Goal: Task Accomplishment & Management: Manage account settings

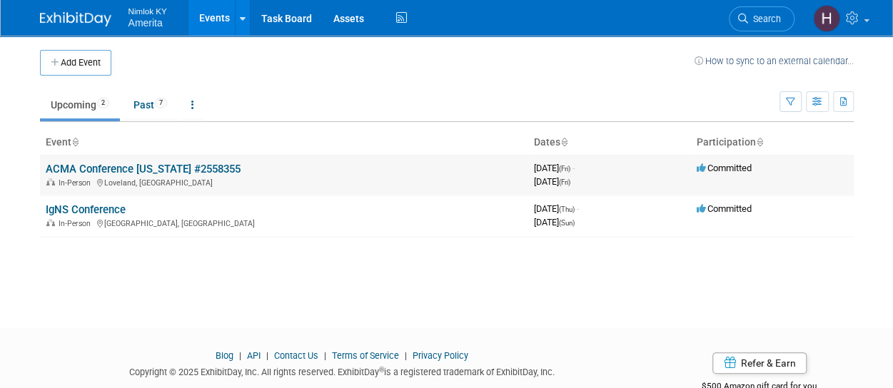
click at [116, 171] on link "ACMA Conference [US_STATE] #2558355" at bounding box center [143, 169] width 195 height 13
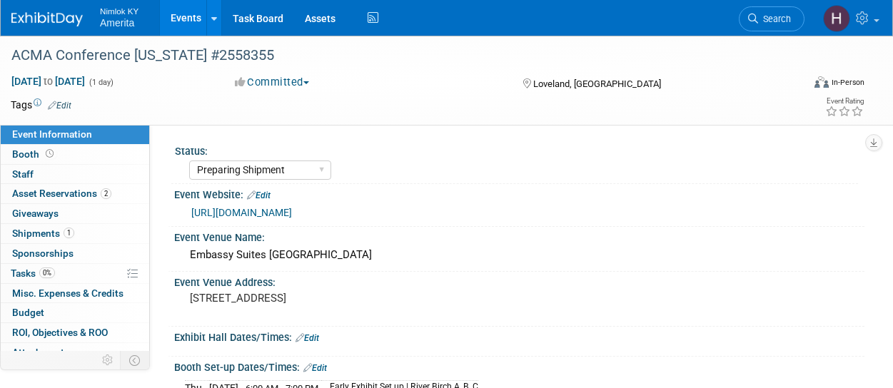
select select "Preparing Shipment"
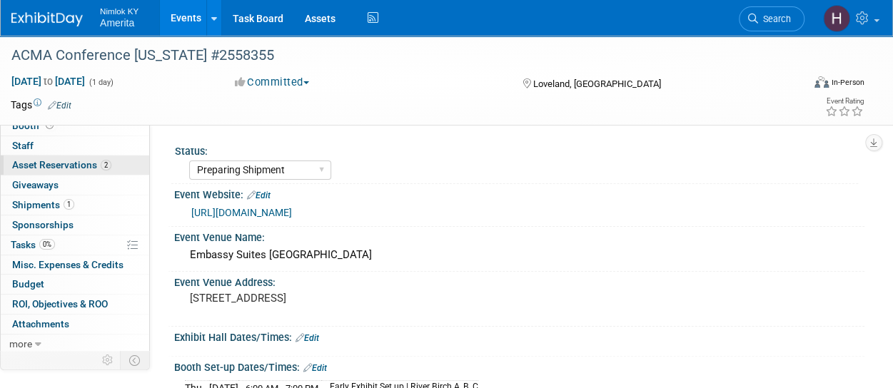
click at [66, 169] on span "Asset Reservations 2" at bounding box center [61, 164] width 99 height 11
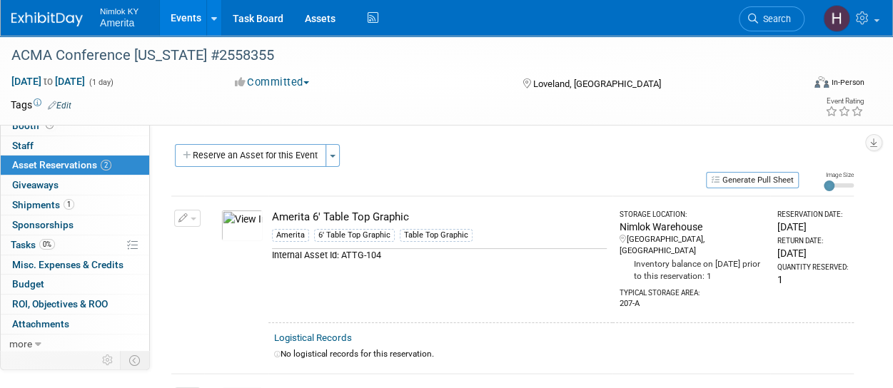
click at [299, 159] on button "Reserve an Asset for this Event" at bounding box center [250, 155] width 151 height 23
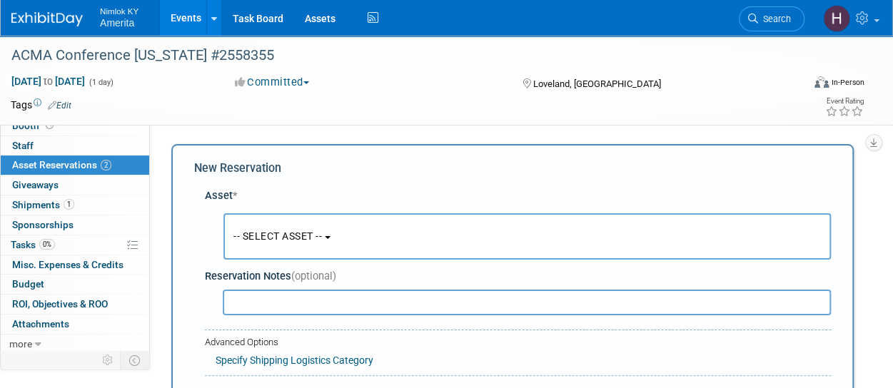
scroll to position [14, 0]
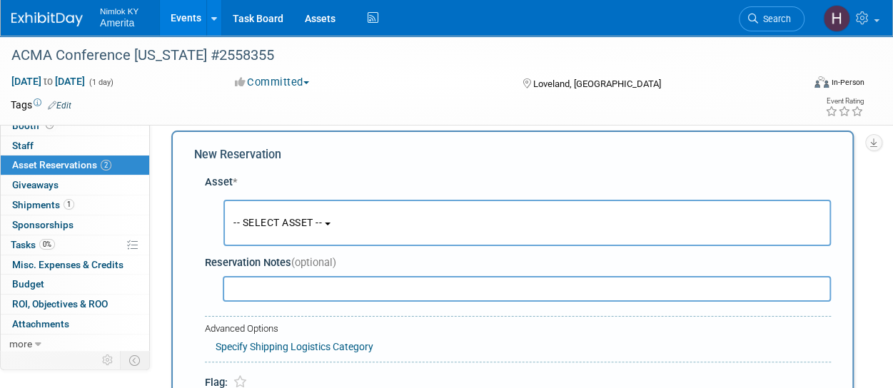
click at [284, 220] on span "-- SELECT ASSET --" at bounding box center [277, 222] width 89 height 11
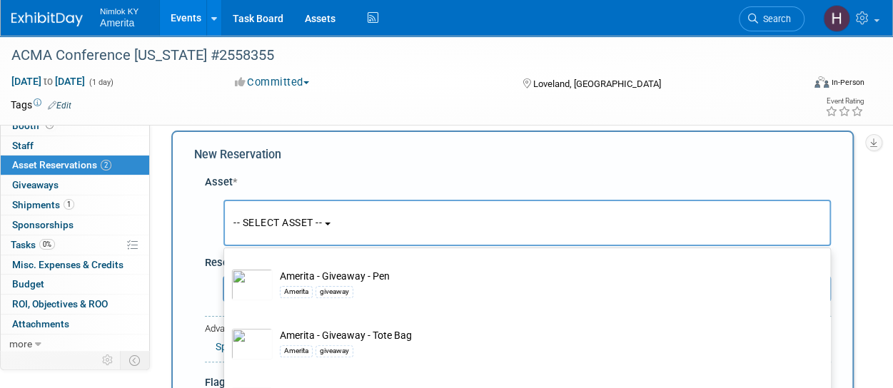
scroll to position [506, 0]
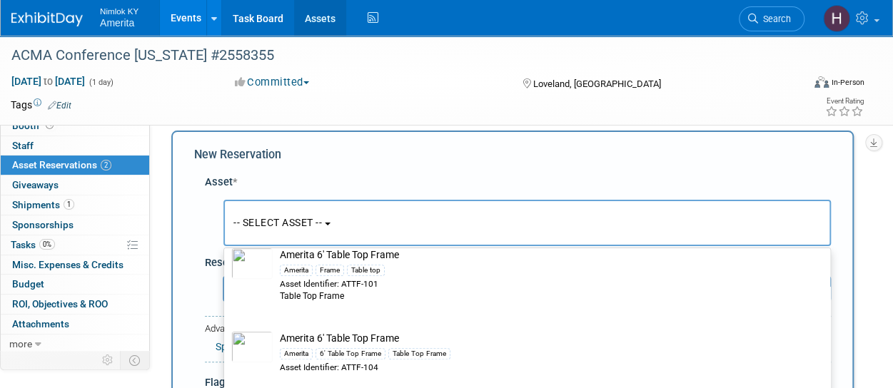
click at [321, 31] on link "Assets" at bounding box center [320, 18] width 52 height 36
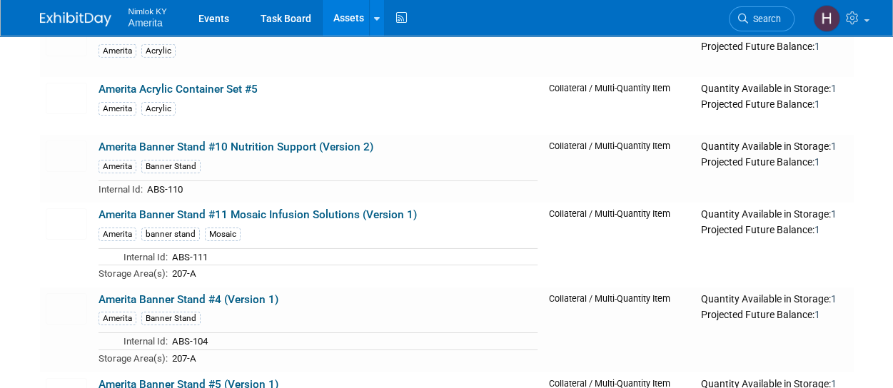
scroll to position [2255, 0]
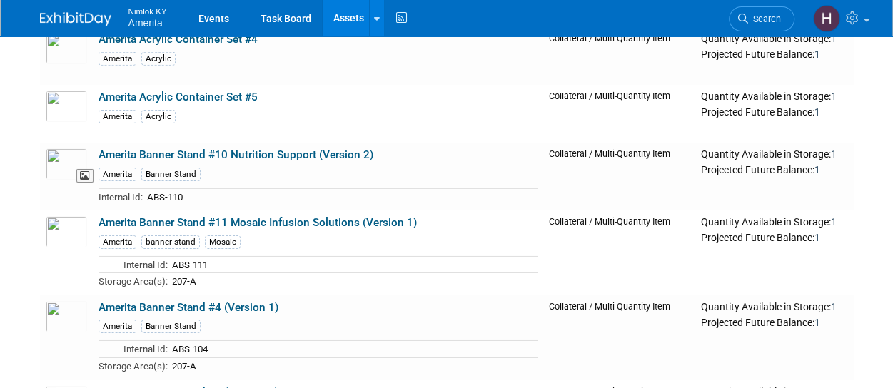
click at [69, 149] on img at bounding box center [66, 164] width 41 height 31
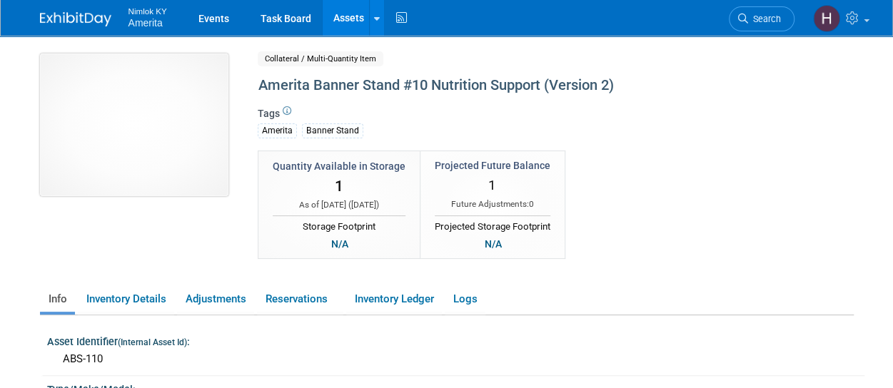
click at [144, 118] on img at bounding box center [134, 125] width 189 height 143
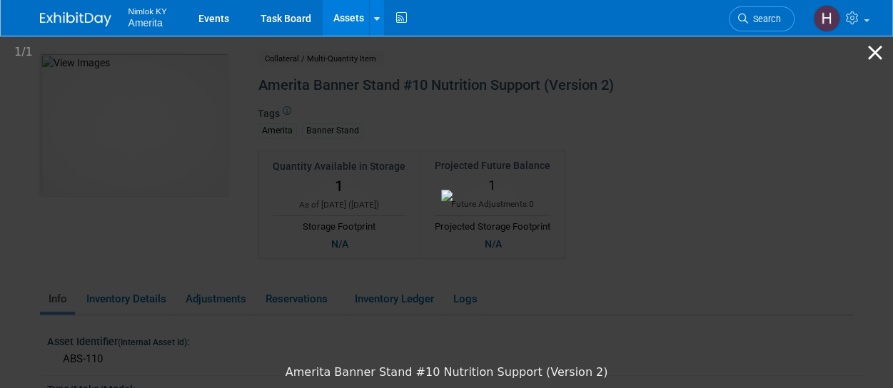
click at [875, 58] on button "Close gallery" at bounding box center [876, 53] width 36 height 34
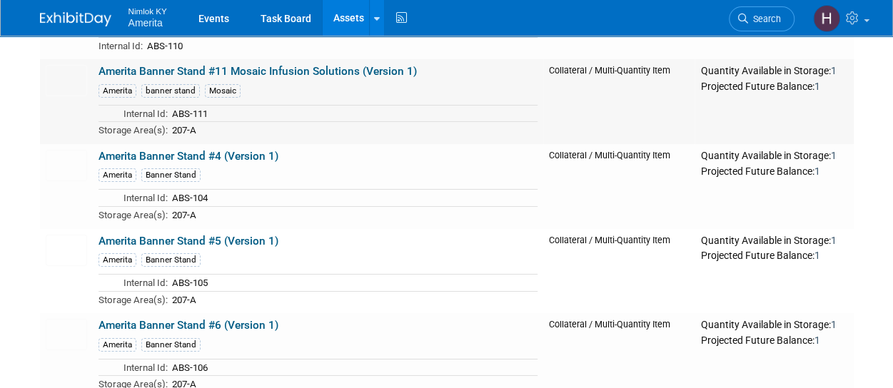
scroll to position [2413, 0]
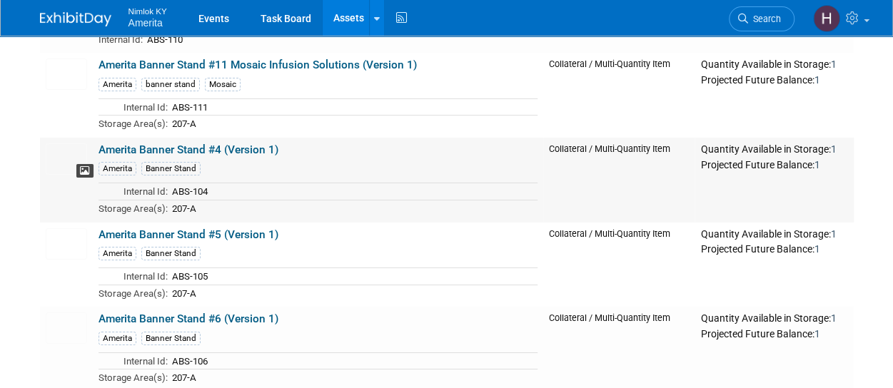
click at [81, 166] on icon at bounding box center [85, 171] width 10 height 10
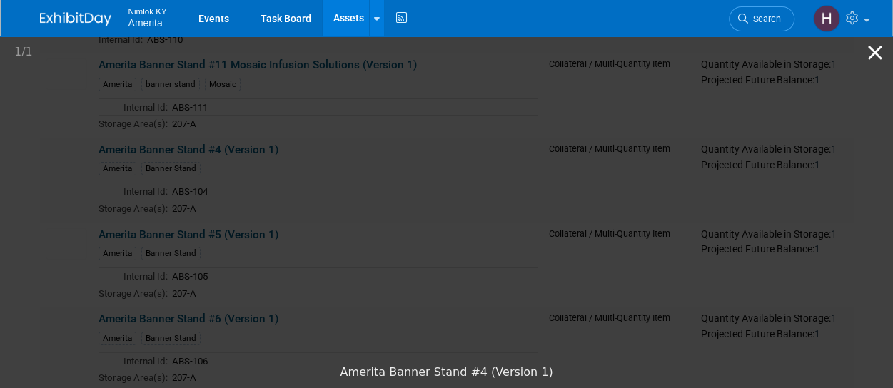
click at [876, 55] on button "Close gallery" at bounding box center [876, 53] width 36 height 34
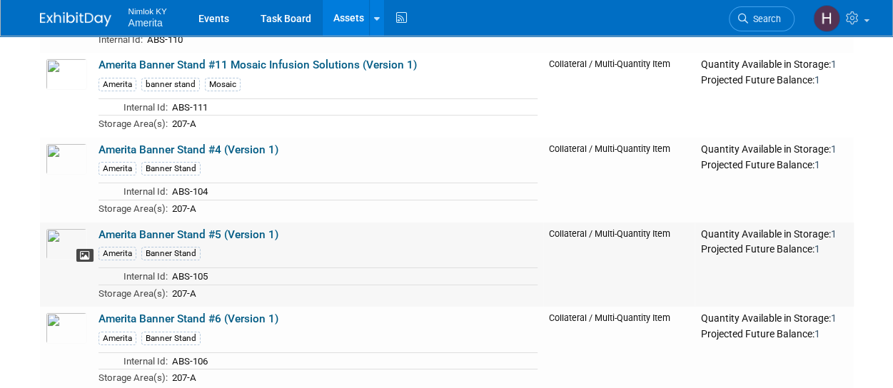
click at [83, 251] on icon at bounding box center [85, 256] width 10 height 10
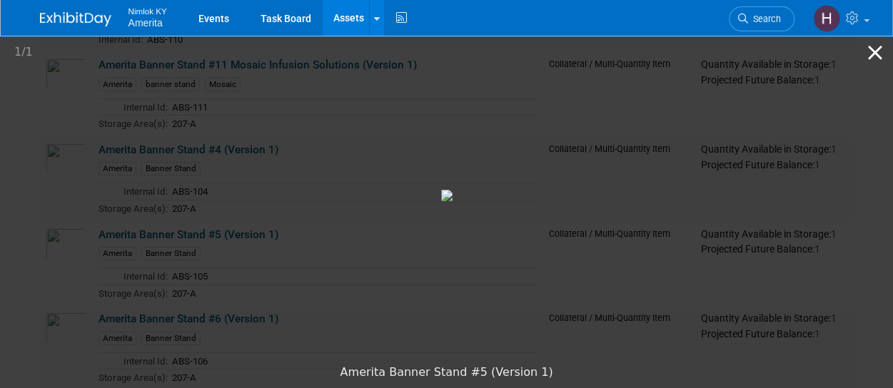
click at [877, 50] on button "Close gallery" at bounding box center [876, 53] width 36 height 34
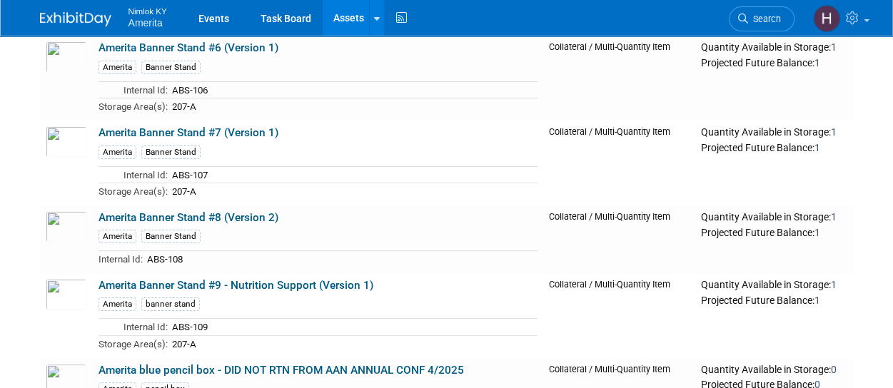
scroll to position [2685, 0]
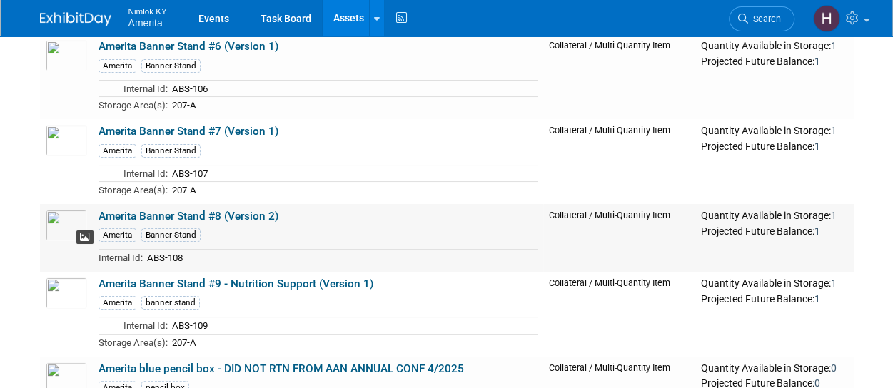
click at [84, 233] on icon at bounding box center [85, 238] width 10 height 10
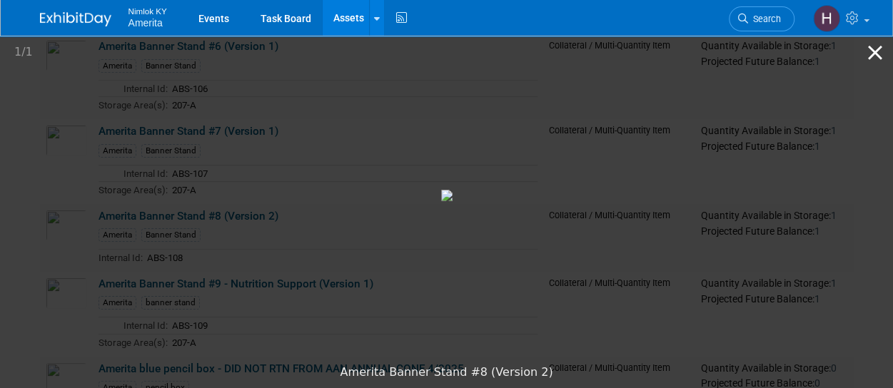
click at [877, 49] on button "Close gallery" at bounding box center [876, 53] width 36 height 34
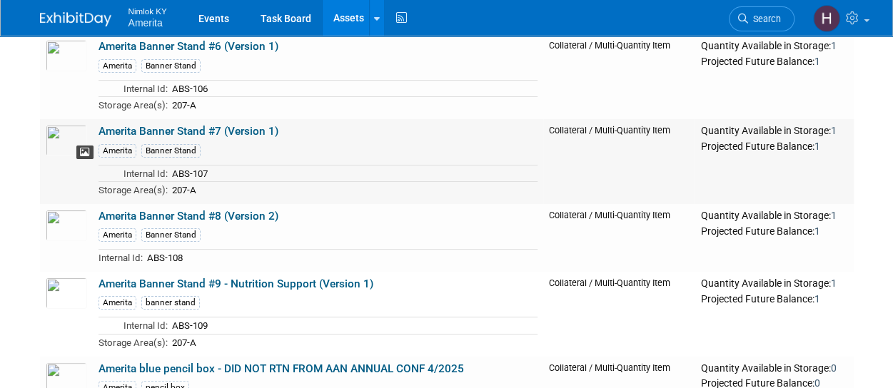
click at [80, 148] on icon at bounding box center [85, 153] width 10 height 10
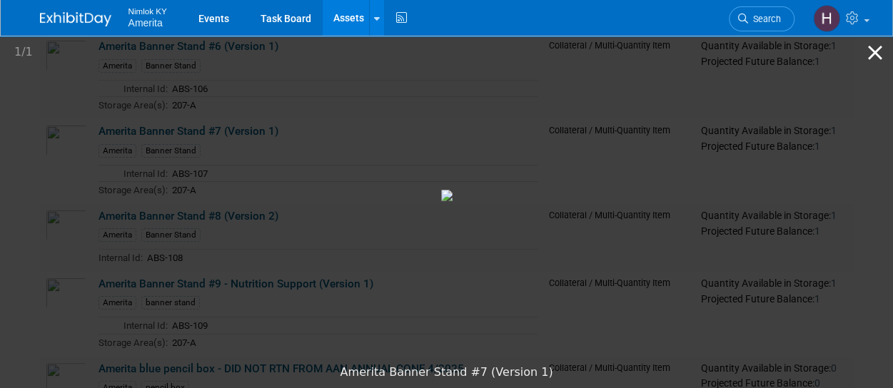
click at [878, 58] on button "Close gallery" at bounding box center [876, 53] width 36 height 34
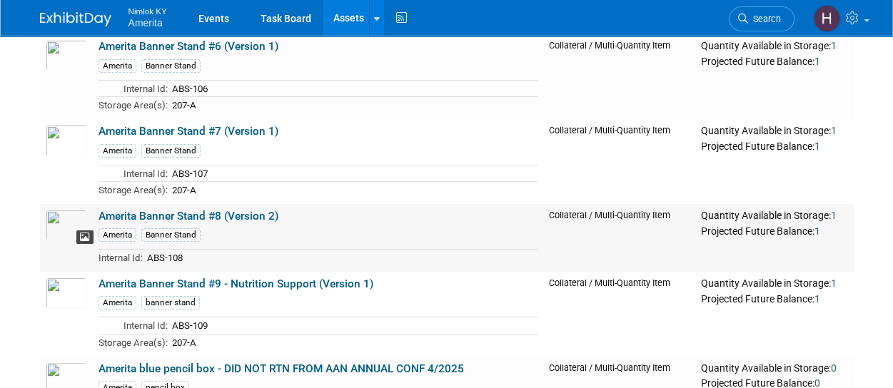
click at [89, 231] on span at bounding box center [84, 238] width 17 height 14
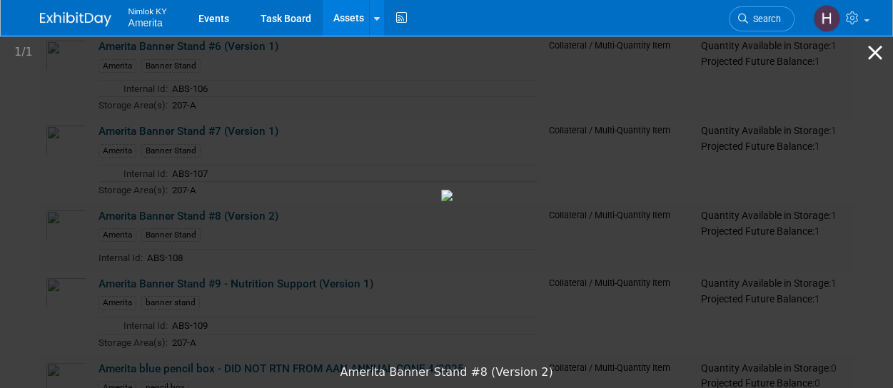
click at [875, 51] on button "Close gallery" at bounding box center [876, 53] width 36 height 34
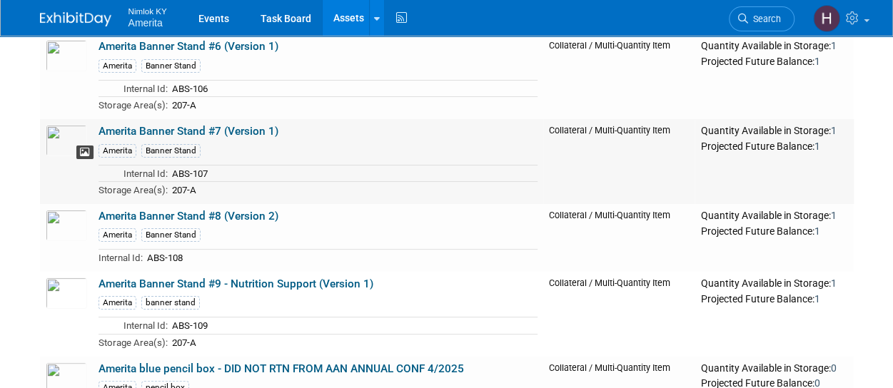
click at [81, 148] on icon at bounding box center [85, 153] width 10 height 10
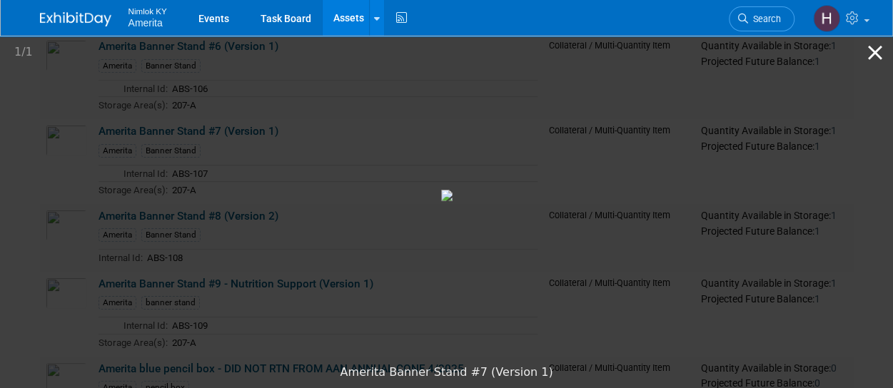
click at [870, 52] on button "Close gallery" at bounding box center [876, 53] width 36 height 34
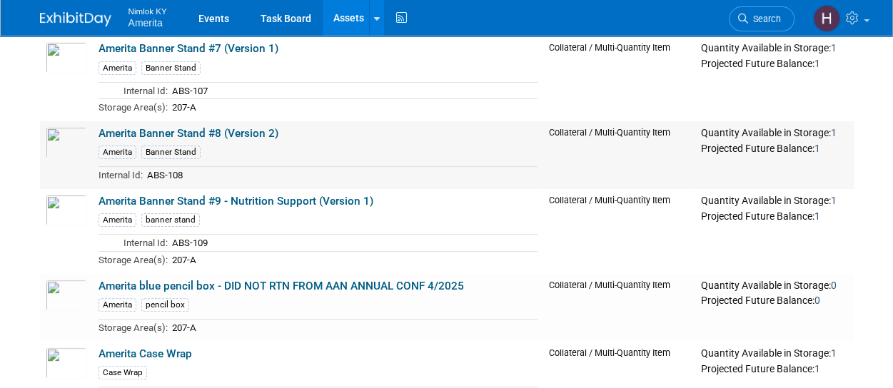
scroll to position [2770, 0]
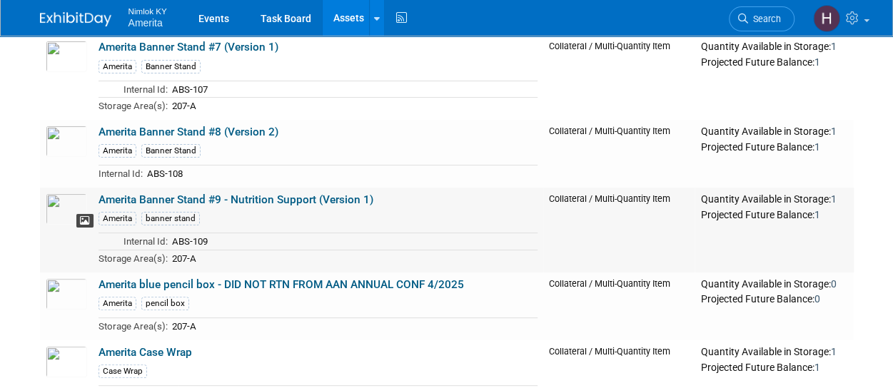
click at [84, 216] on icon at bounding box center [85, 221] width 10 height 10
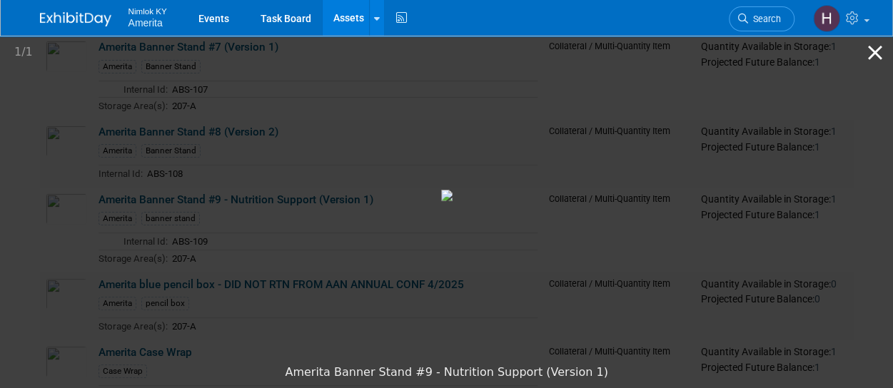
click at [876, 56] on button "Close gallery" at bounding box center [876, 53] width 36 height 34
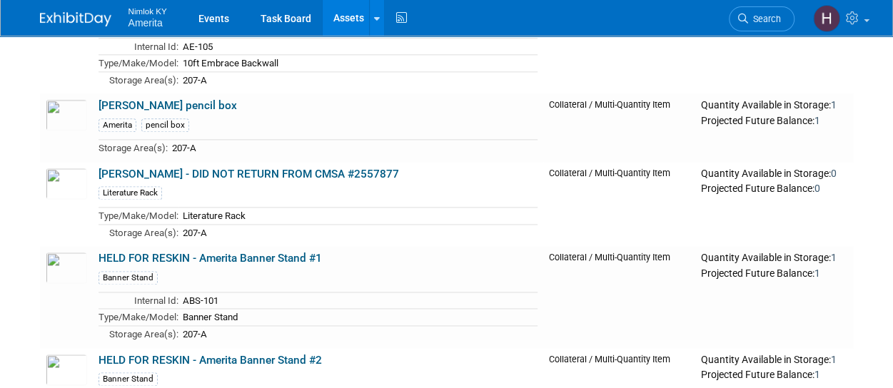
scroll to position [3527, 0]
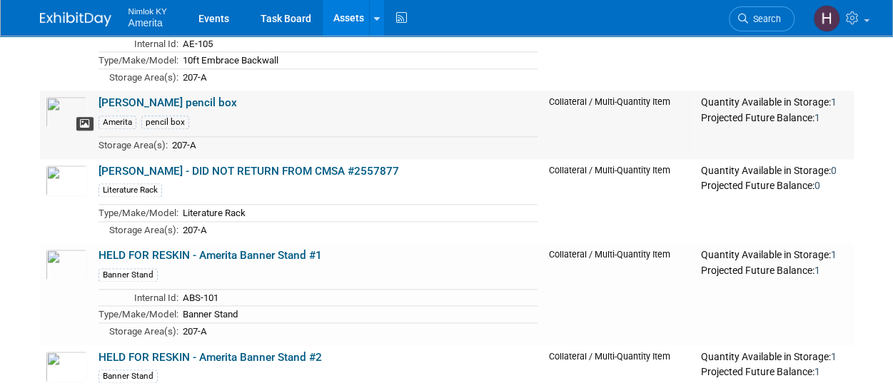
click at [84, 119] on icon at bounding box center [85, 124] width 10 height 10
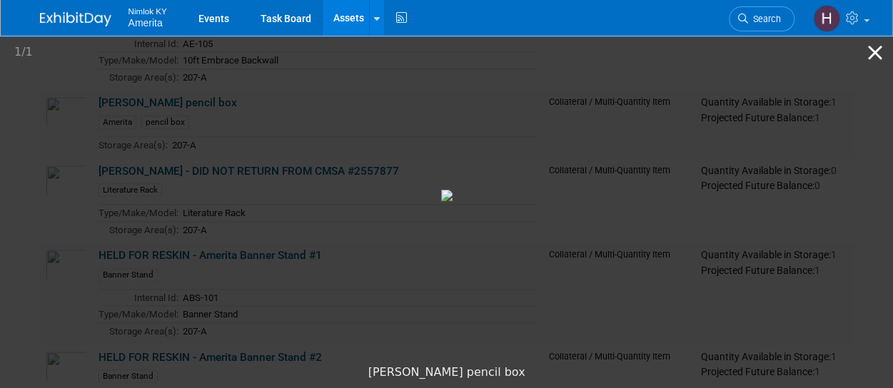
click at [873, 58] on button "Close gallery" at bounding box center [876, 53] width 36 height 34
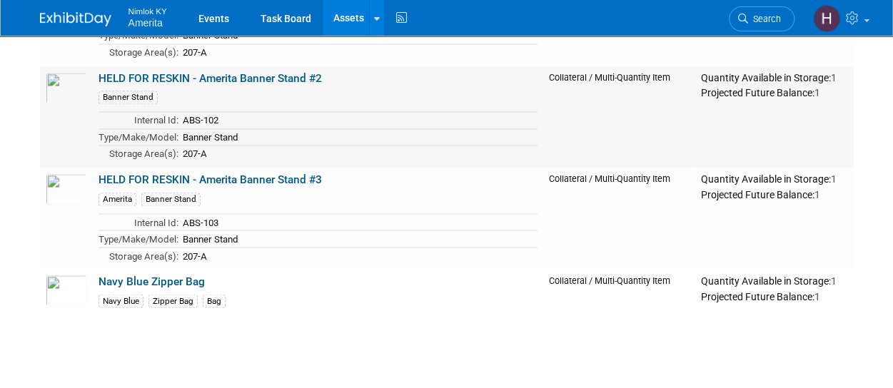
scroll to position [3835, 0]
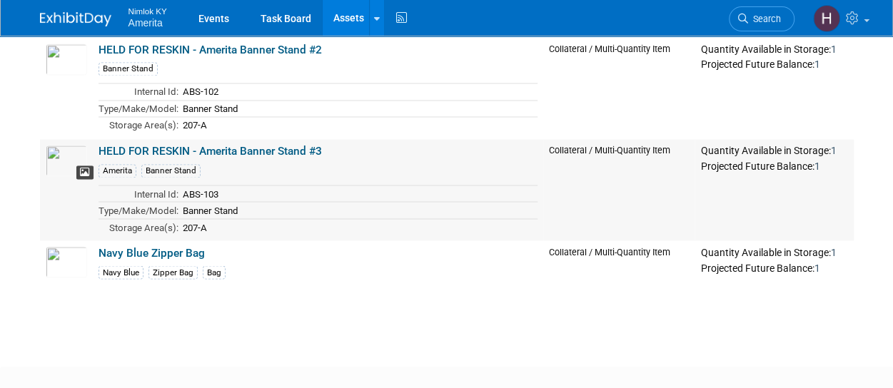
click at [80, 168] on icon at bounding box center [85, 173] width 10 height 10
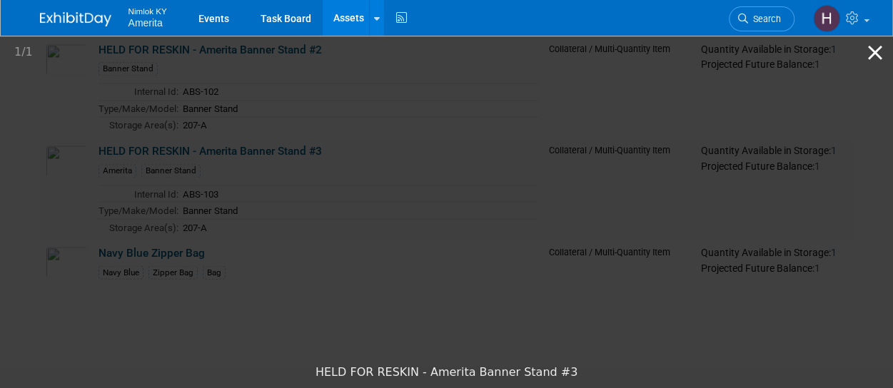
click at [875, 56] on button "Close gallery" at bounding box center [876, 53] width 36 height 34
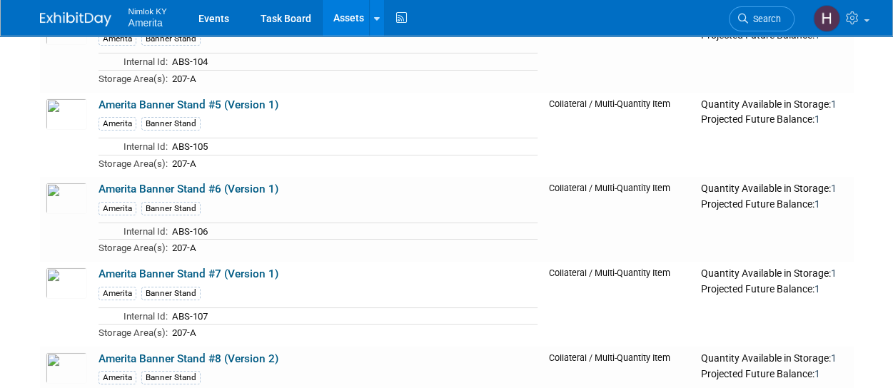
scroll to position [2541, 0]
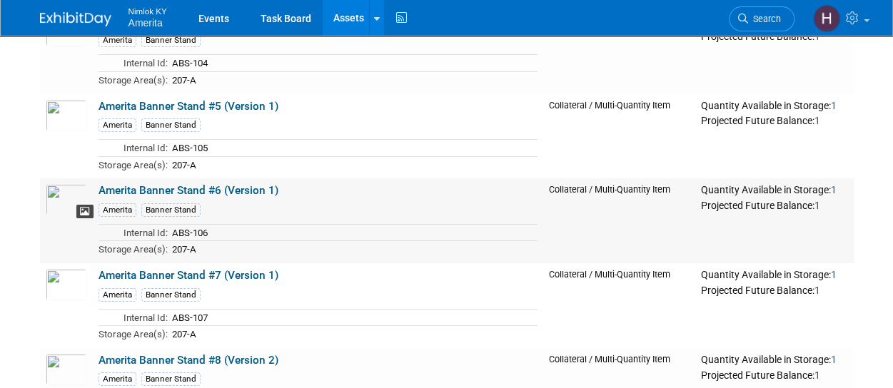
click at [84, 207] on icon at bounding box center [85, 212] width 10 height 10
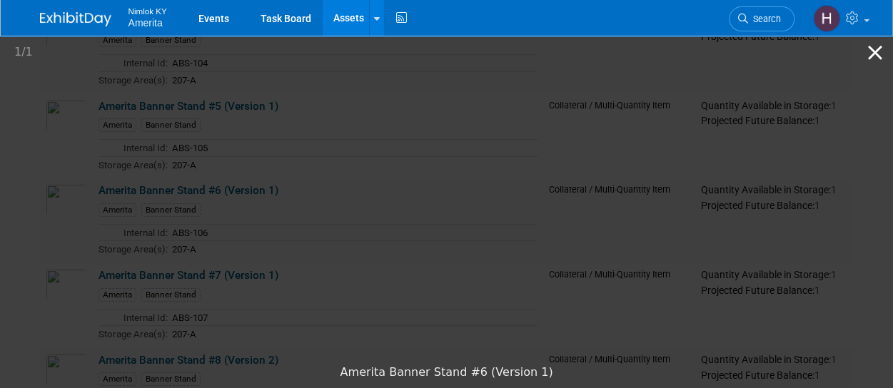
click at [883, 63] on button "Close gallery" at bounding box center [876, 53] width 36 height 34
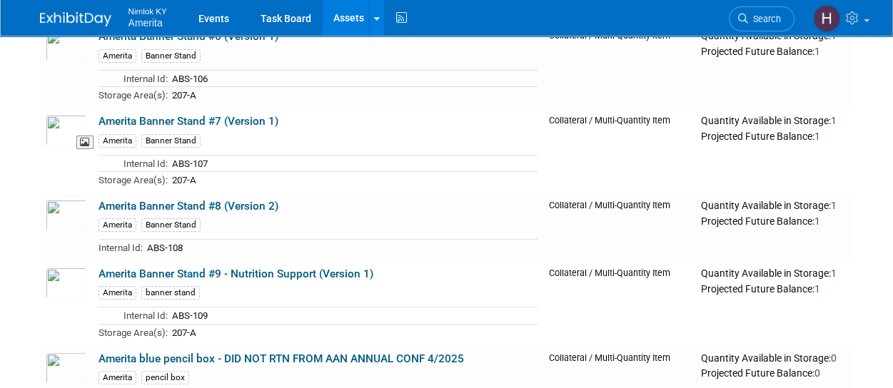
scroll to position [2697, 0]
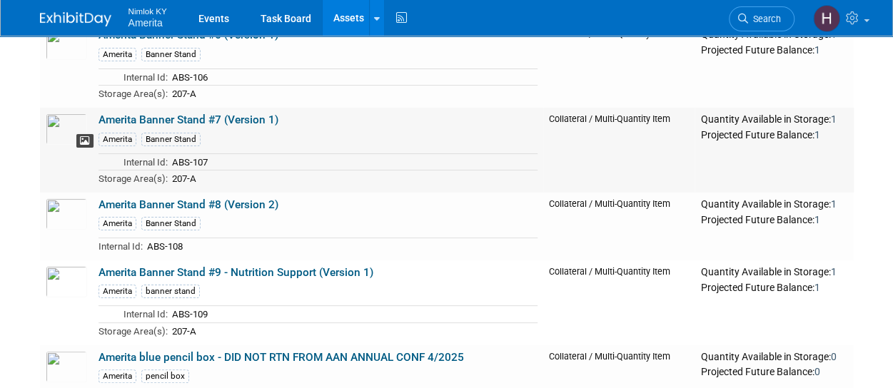
click at [86, 134] on span at bounding box center [84, 141] width 17 height 14
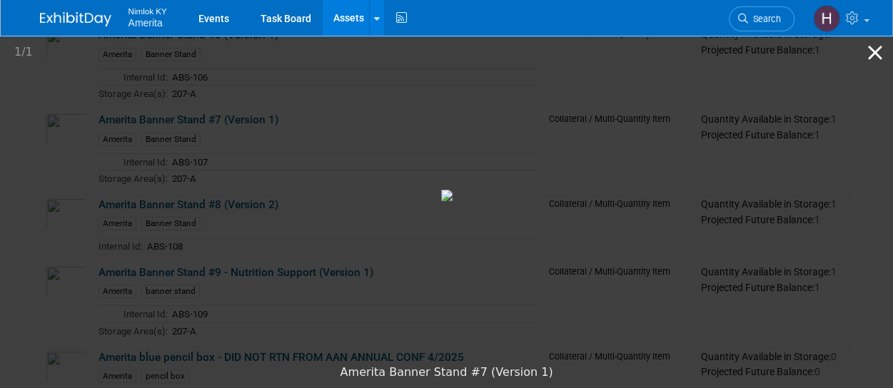
click at [876, 56] on button "Close gallery" at bounding box center [876, 53] width 36 height 34
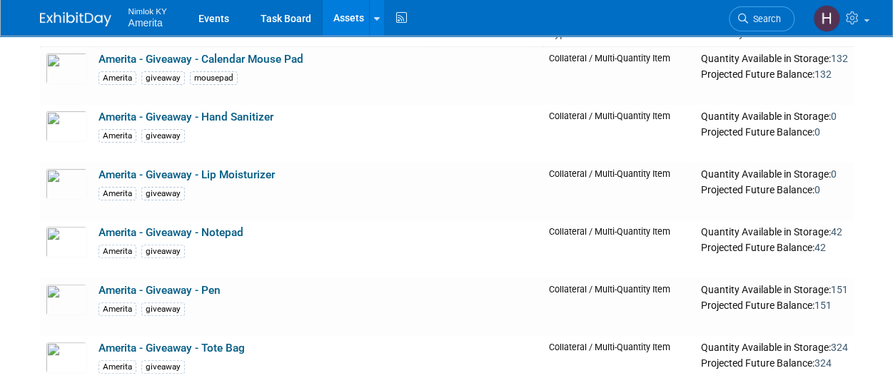
scroll to position [0, 0]
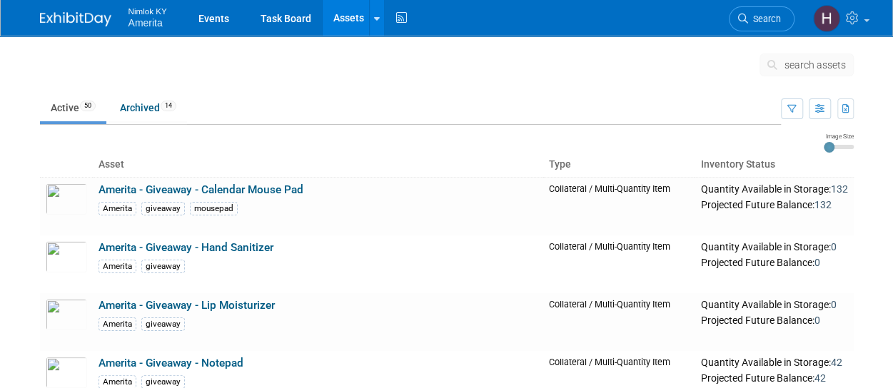
click at [143, 24] on span "Amerita" at bounding box center [146, 22] width 34 height 11
click at [211, 24] on link "Events" at bounding box center [214, 18] width 52 height 36
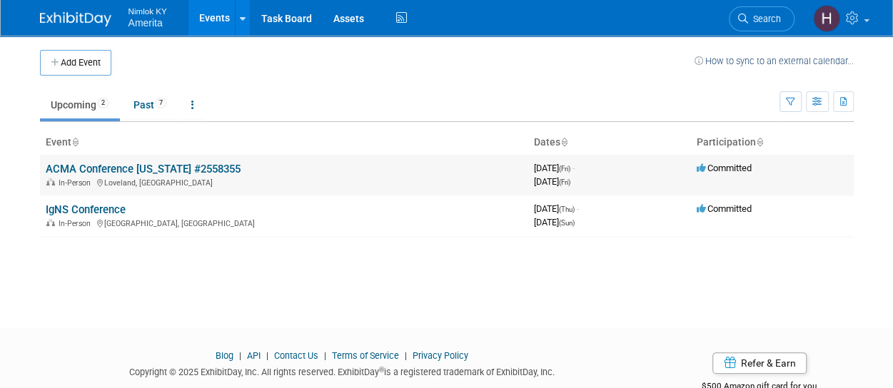
click at [101, 164] on link "ACMA Conference [US_STATE] #2558355" at bounding box center [143, 169] width 195 height 13
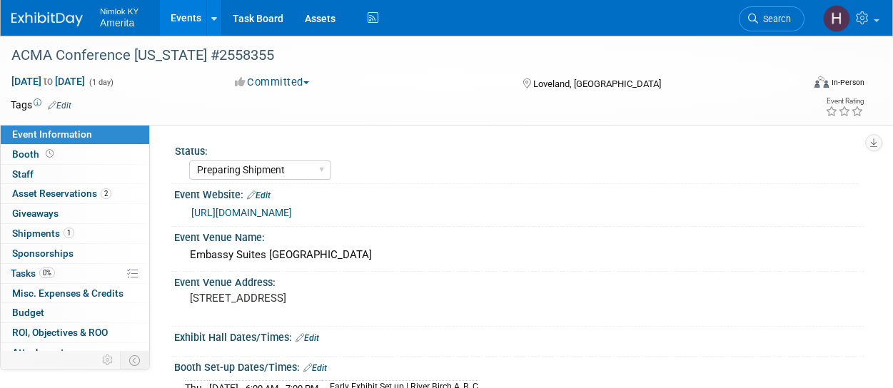
select select "Preparing Shipment"
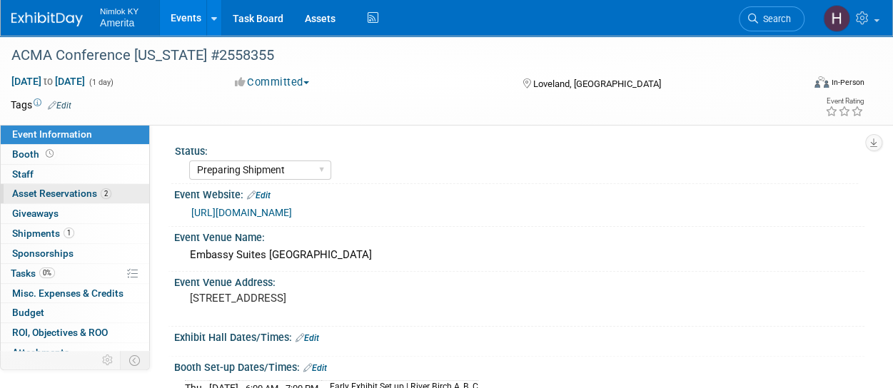
click at [75, 196] on span "Asset Reservations 2" at bounding box center [61, 193] width 99 height 11
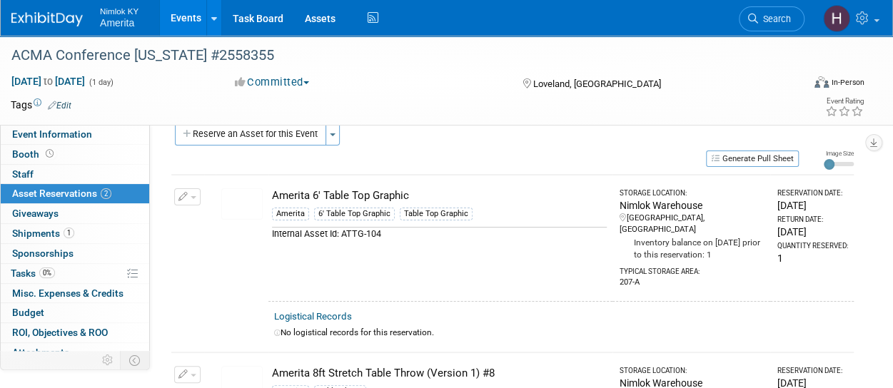
scroll to position [20, 0]
click at [186, 201] on icon "button" at bounding box center [184, 198] width 10 height 9
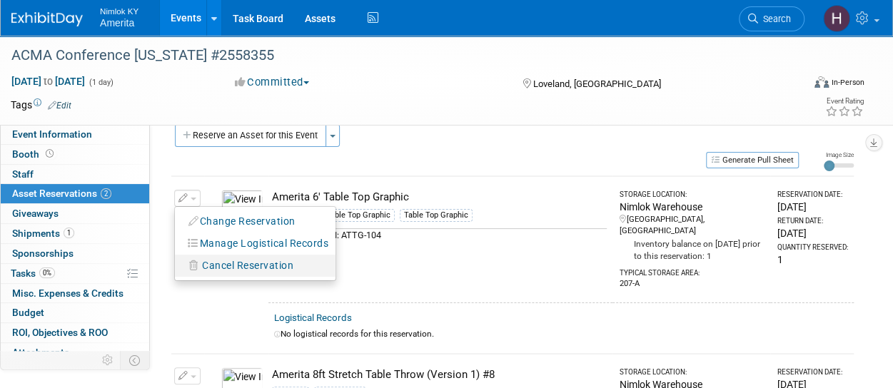
click at [213, 268] on span "Cancel Reservation" at bounding box center [247, 265] width 91 height 11
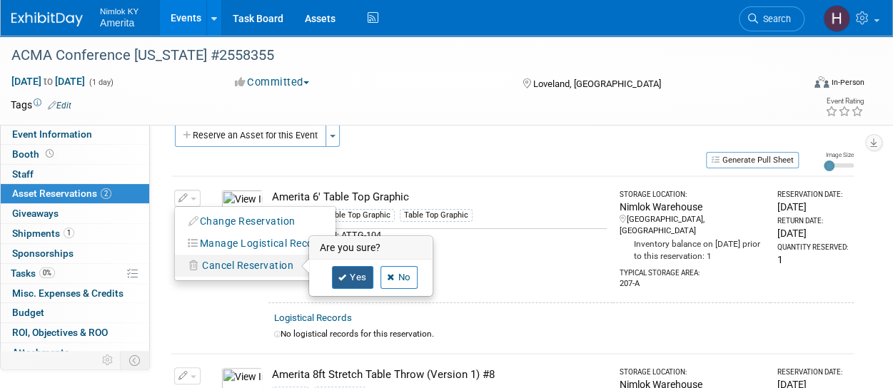
click at [360, 273] on link "Yes" at bounding box center [352, 277] width 41 height 23
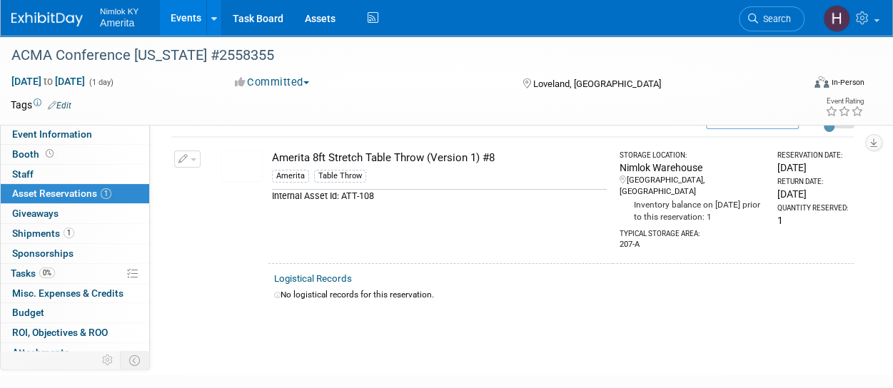
scroll to position [24, 0]
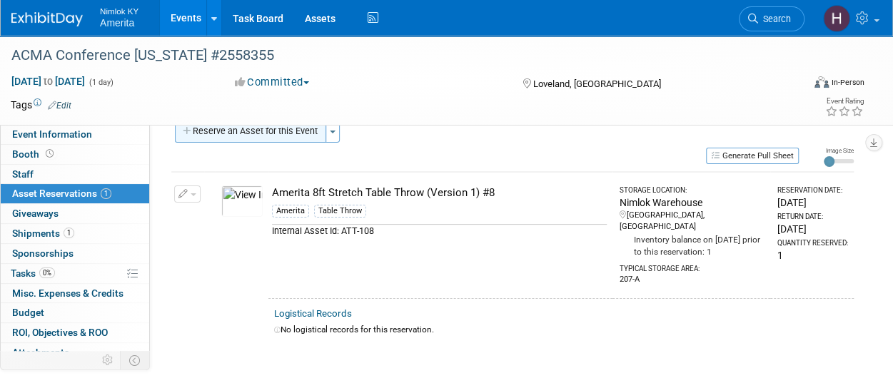
click at [279, 138] on button "Reserve an Asset for this Event" at bounding box center [250, 131] width 151 height 23
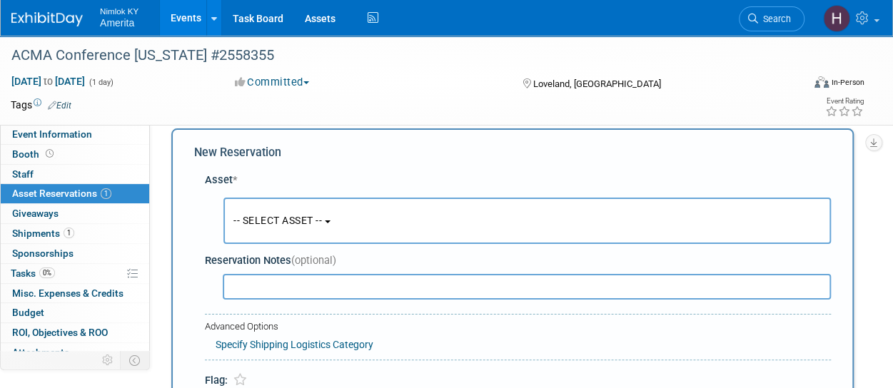
scroll to position [14, 0]
click at [310, 220] on span "-- SELECT ASSET --" at bounding box center [277, 222] width 89 height 11
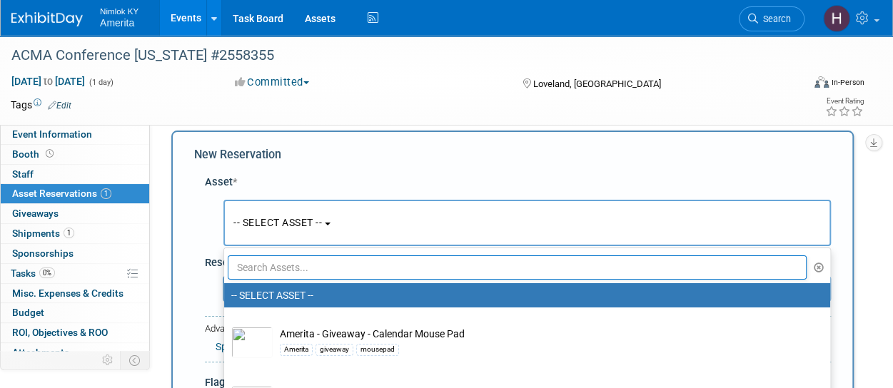
click at [311, 263] on input "text" at bounding box center [517, 268] width 579 height 24
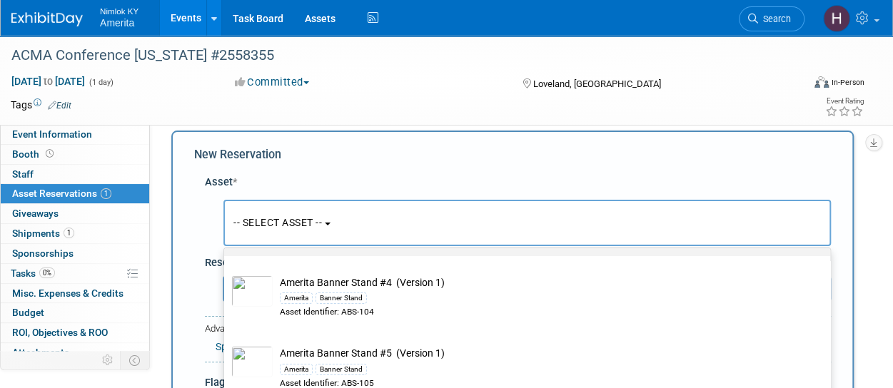
scroll to position [171, 0]
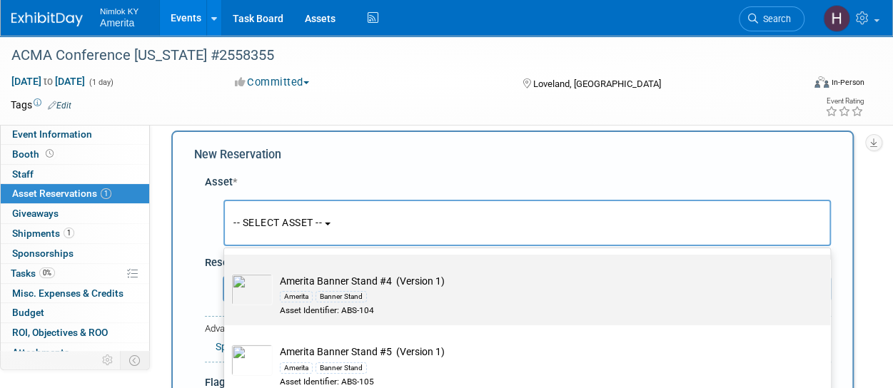
type input "banner"
click at [389, 301] on div "Amerita Banner Stand" at bounding box center [541, 296] width 522 height 16
click at [226, 272] on input "Amerita Banner Stand #4 (Version 1) Amerita Banner Stand Asset Identifier: ABS-…" at bounding box center [221, 267] width 9 height 9
select select "10726811"
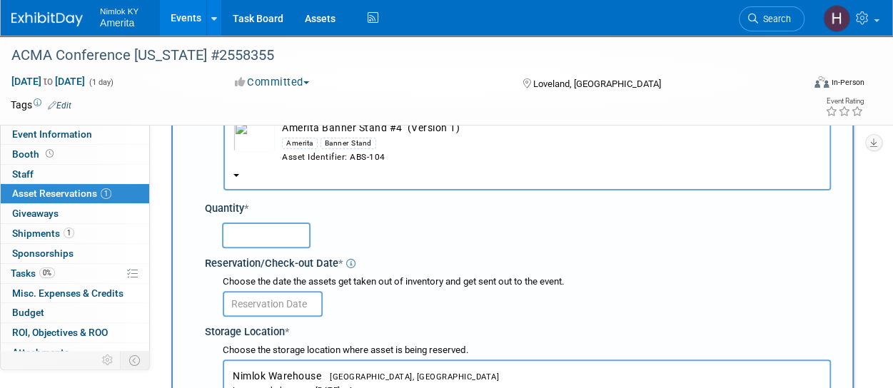
scroll to position [114, 0]
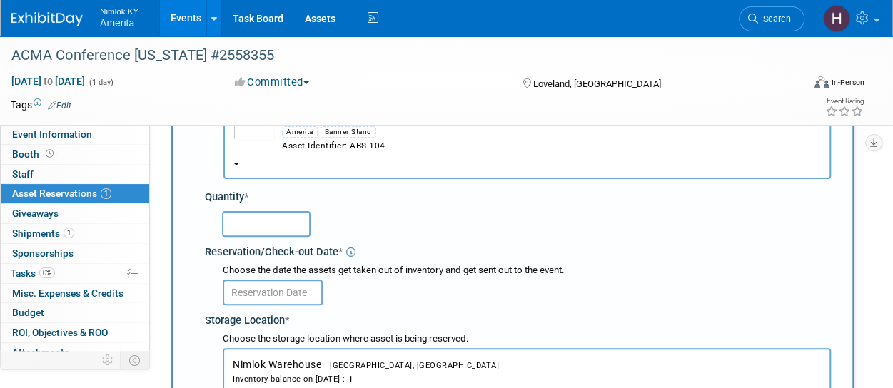
click at [286, 231] on input "text" at bounding box center [266, 224] width 89 height 26
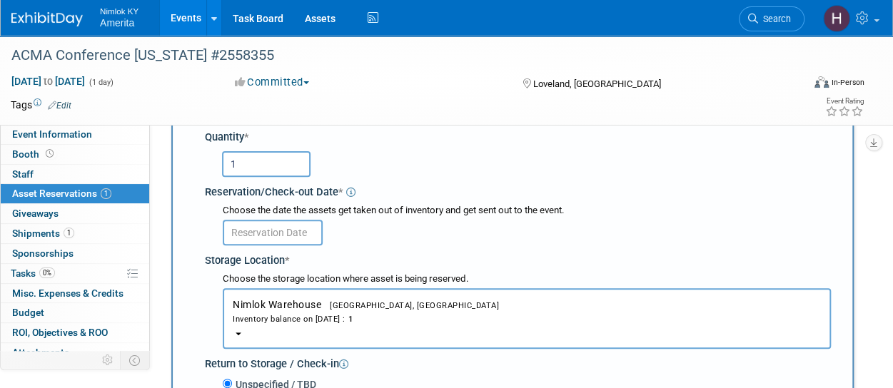
scroll to position [176, 0]
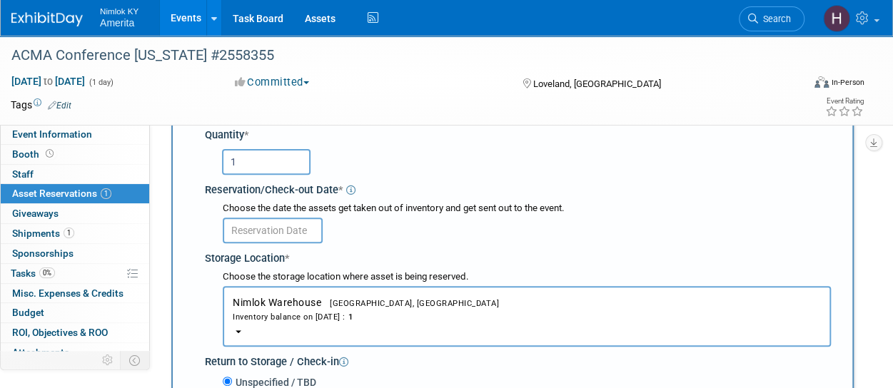
type input "1"
click at [281, 231] on input "text" at bounding box center [273, 231] width 100 height 26
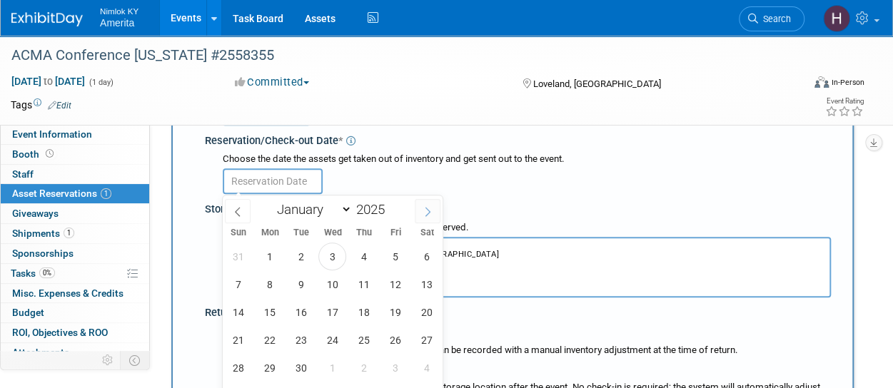
scroll to position [226, 0]
click at [293, 288] on span "9" at bounding box center [301, 284] width 28 height 28
type input "[DATE]"
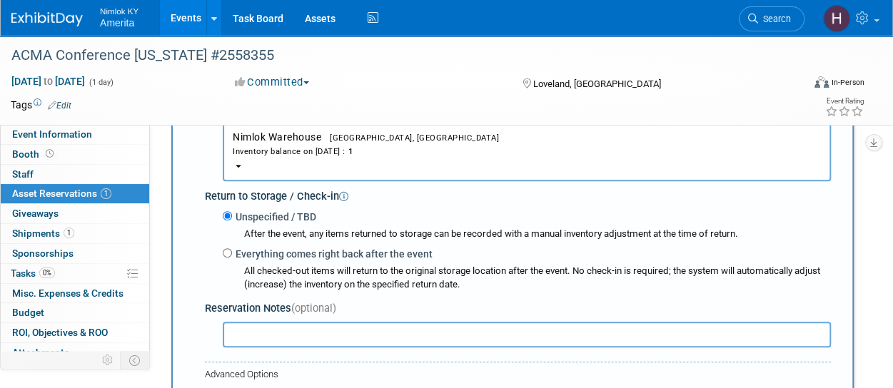
scroll to position [348, 0]
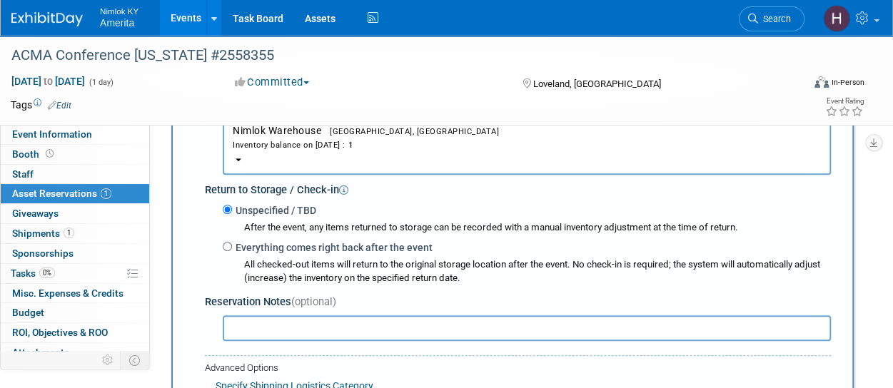
click at [235, 251] on label "Everything comes right back after the event" at bounding box center [332, 248] width 201 height 14
click at [232, 251] on input "Everything comes right back after the event" at bounding box center [227, 246] width 9 height 9
radio input "true"
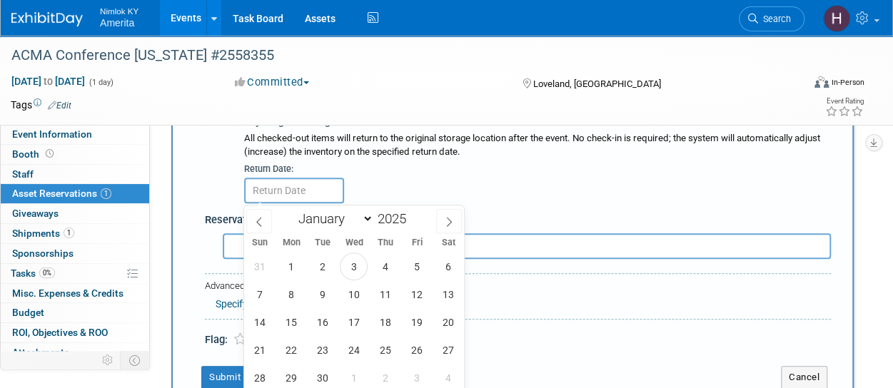
scroll to position [473, 0]
click at [296, 353] on span "22" at bounding box center [291, 351] width 28 height 28
type input "[DATE]"
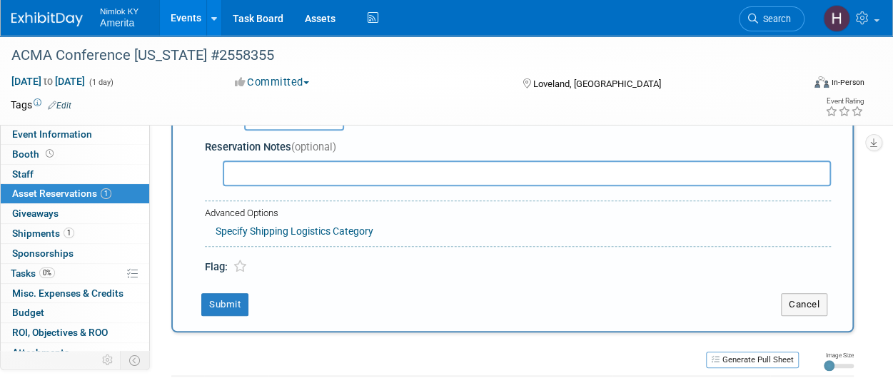
scroll to position [563, 0]
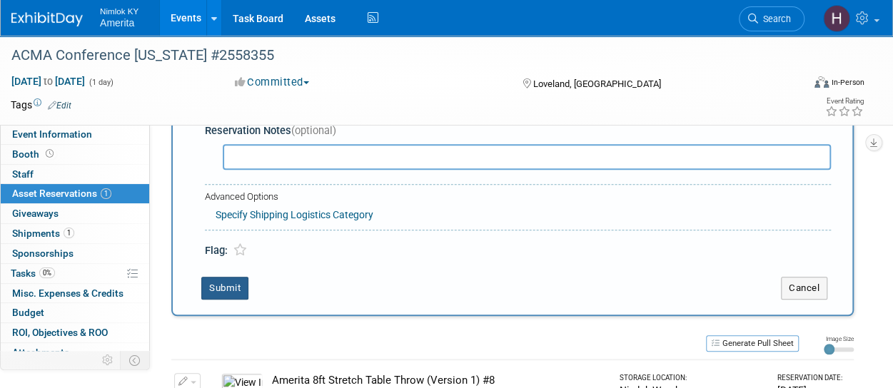
click at [216, 292] on button "Submit" at bounding box center [224, 288] width 47 height 23
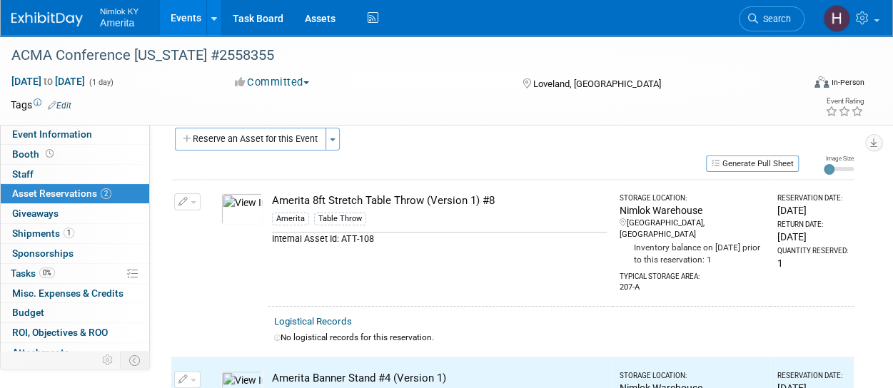
scroll to position [15, 0]
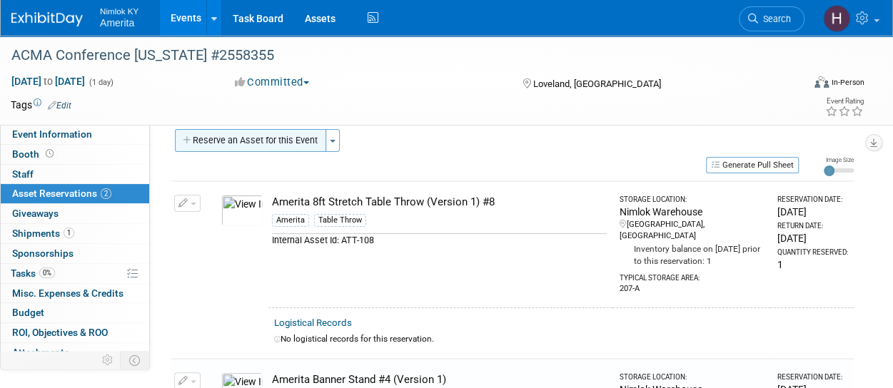
click at [285, 145] on button "Reserve an Asset for this Event" at bounding box center [250, 140] width 151 height 23
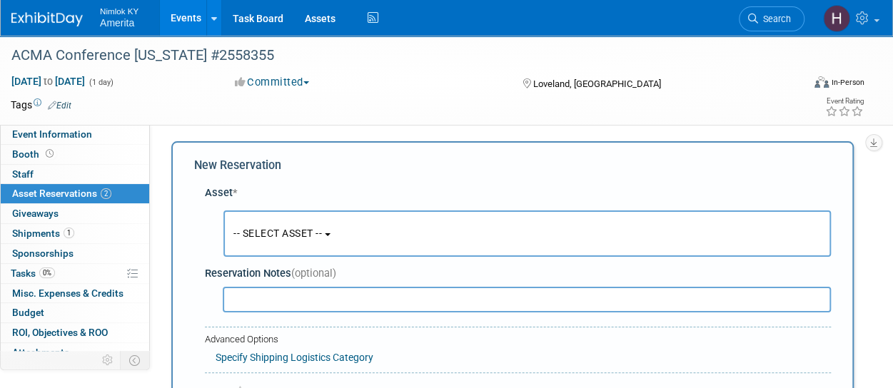
scroll to position [14, 0]
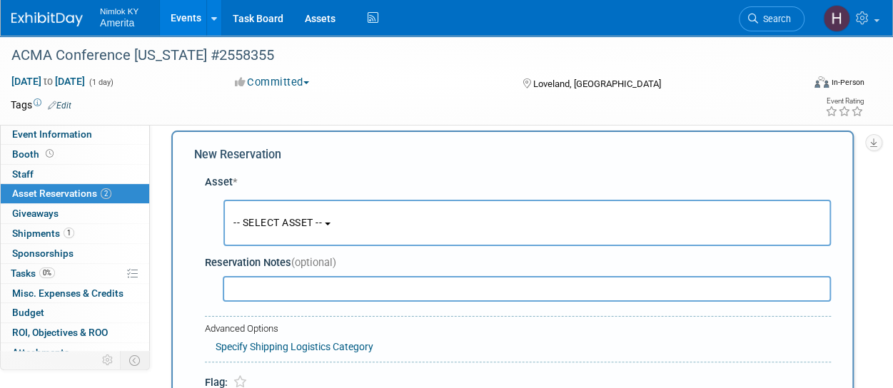
click at [266, 283] on input "text" at bounding box center [527, 289] width 608 height 26
click at [281, 236] on button "-- SELECT ASSET --" at bounding box center [527, 223] width 608 height 46
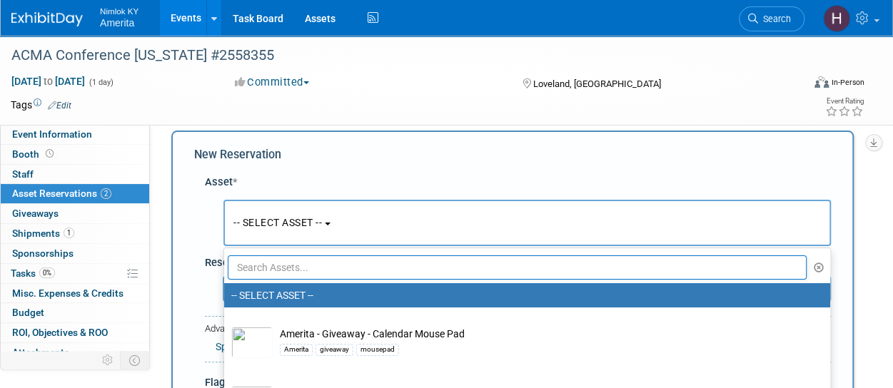
click at [273, 269] on input "text" at bounding box center [517, 268] width 579 height 24
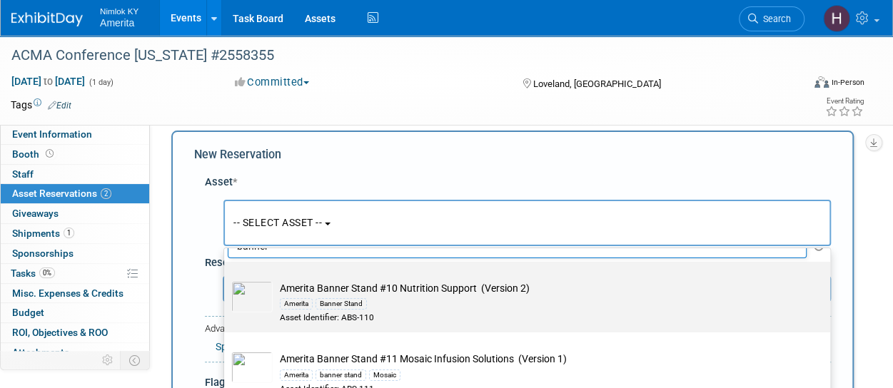
scroll to position [30, 0]
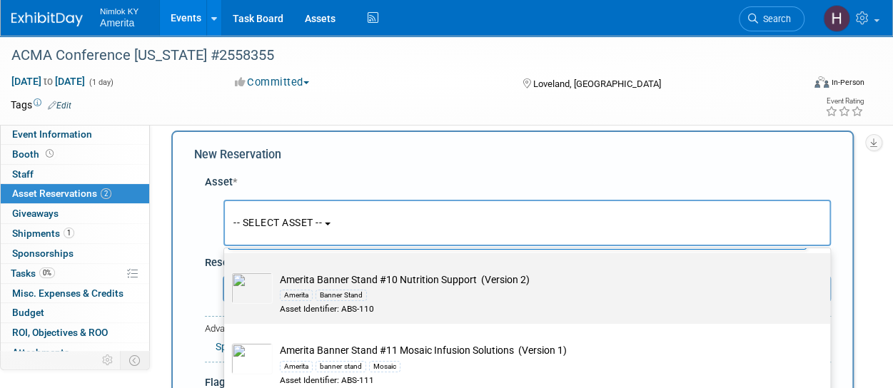
type input "banner"
click at [270, 292] on img at bounding box center [251, 288] width 41 height 31
click at [226, 271] on input "Amerita Banner Stand #10 Nutrition Support (Version 2) Amerita Banner Stand Ass…" at bounding box center [221, 265] width 9 height 9
select select "10726809"
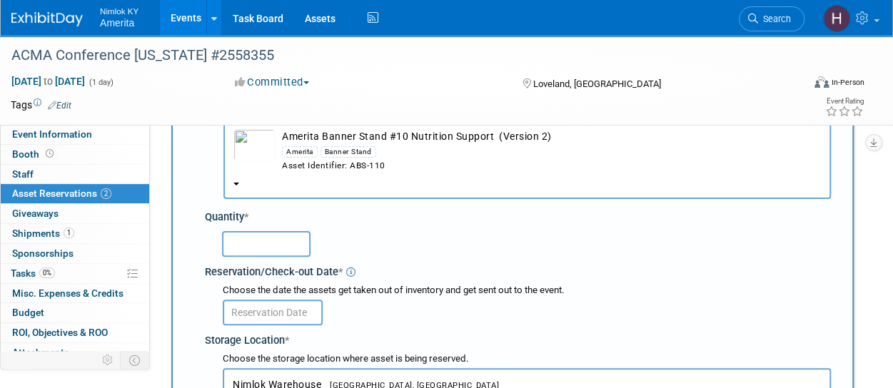
scroll to position [95, 0]
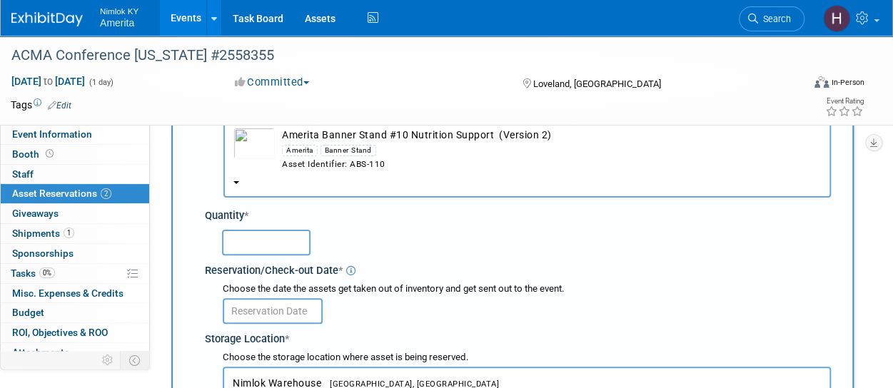
click at [263, 247] on input "text" at bounding box center [266, 243] width 89 height 26
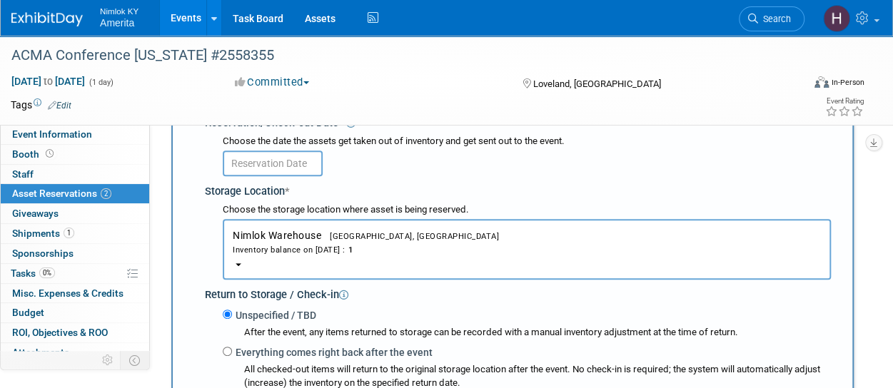
scroll to position [245, 0]
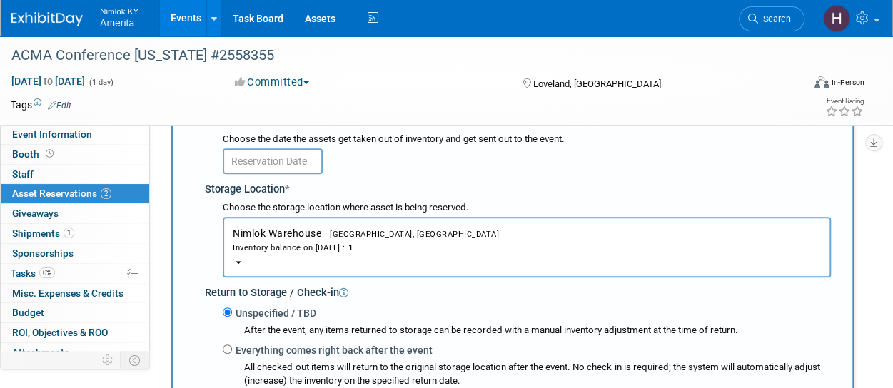
type input "1"
click at [261, 166] on input "text" at bounding box center [273, 162] width 100 height 26
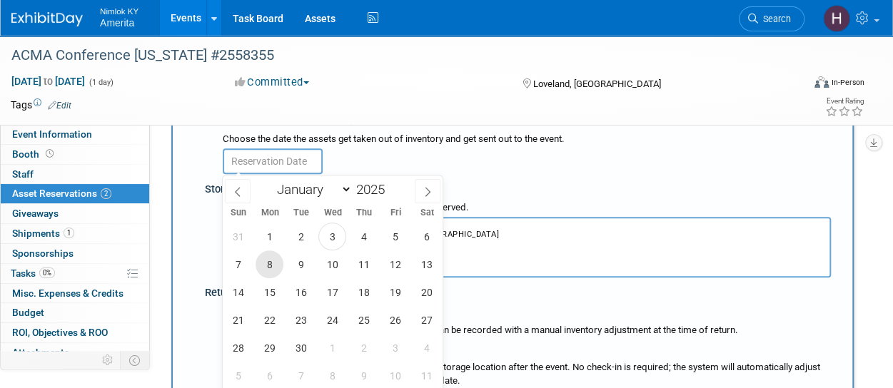
click at [278, 271] on span "8" at bounding box center [270, 265] width 28 height 28
type input "[DATE]"
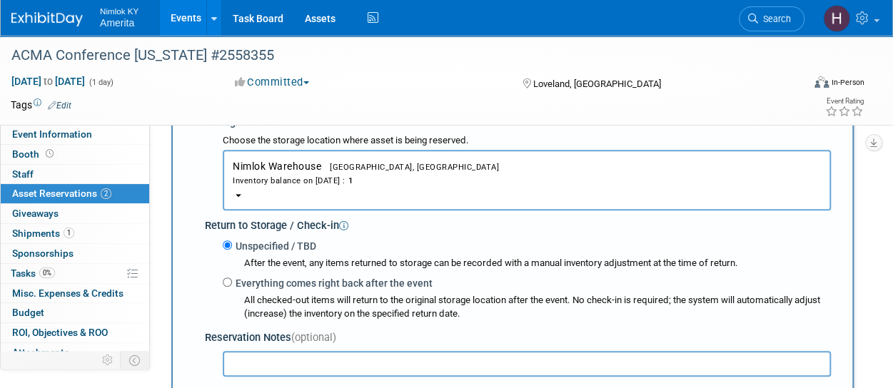
scroll to position [330, 0]
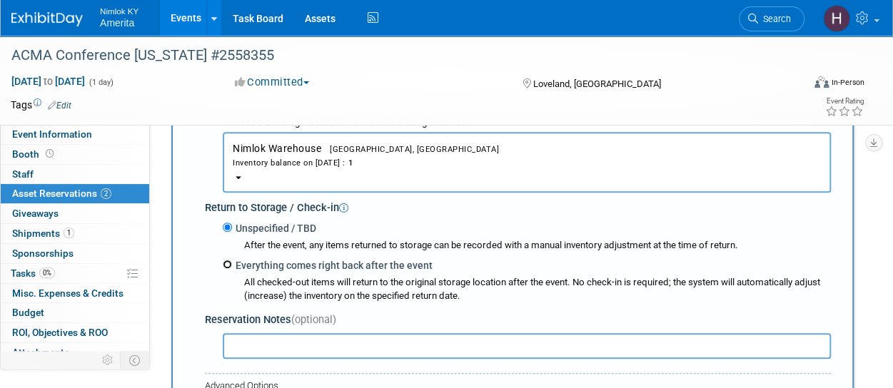
click at [230, 261] on input "Everything comes right back after the event" at bounding box center [227, 264] width 9 height 9
radio input "true"
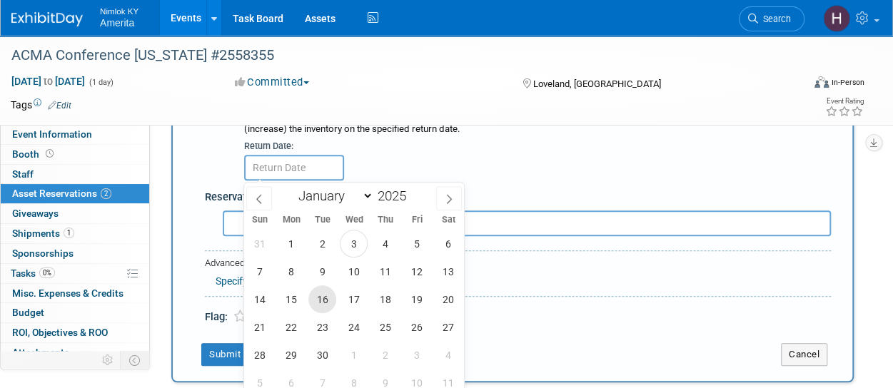
scroll to position [523, 0]
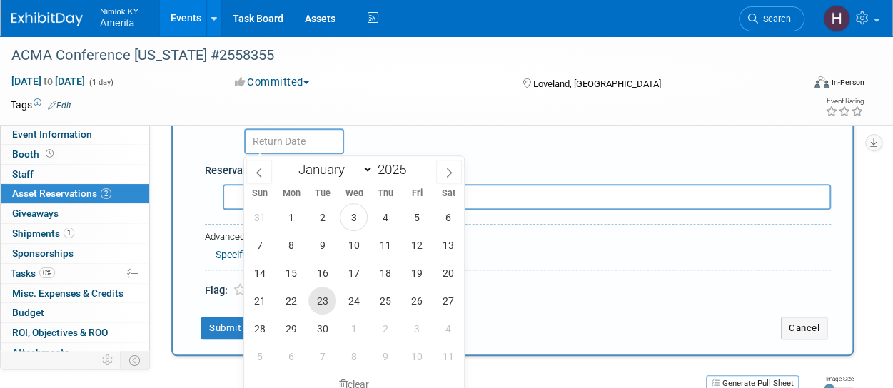
click at [313, 301] on span "23" at bounding box center [322, 301] width 28 height 28
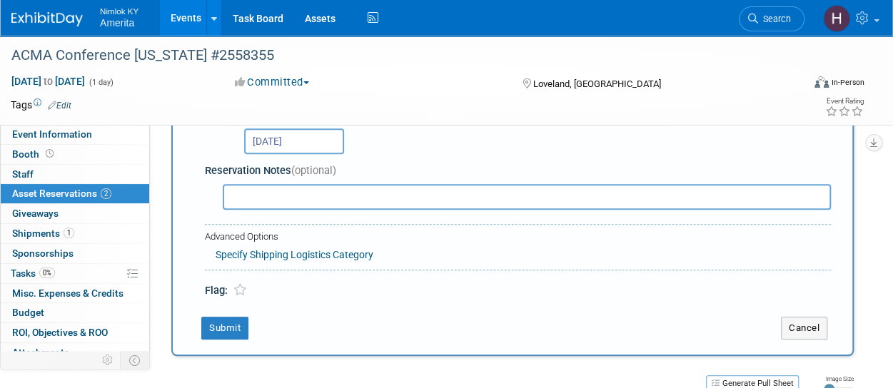
click at [300, 138] on input "[DATE]" at bounding box center [294, 142] width 100 height 26
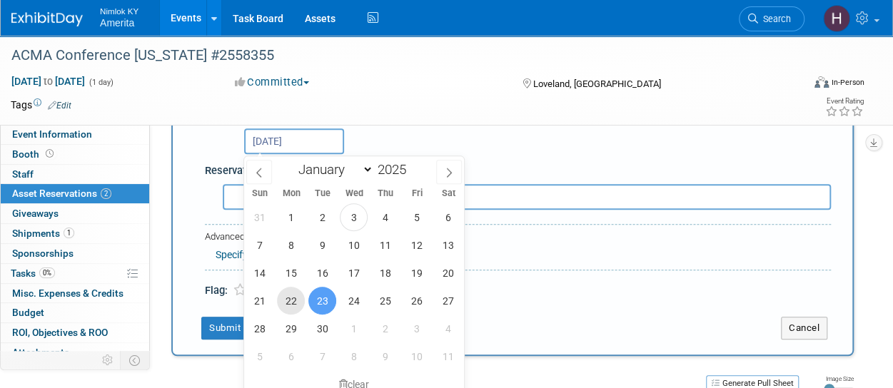
click at [296, 299] on span "22" at bounding box center [291, 301] width 28 height 28
type input "[DATE]"
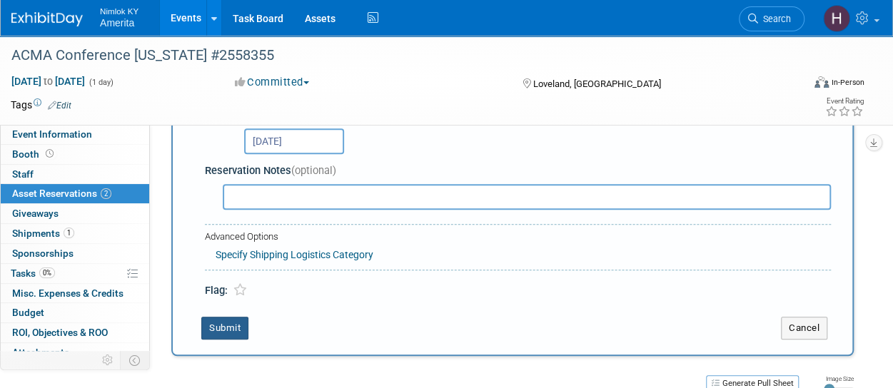
click at [234, 323] on button "Submit" at bounding box center [224, 328] width 47 height 23
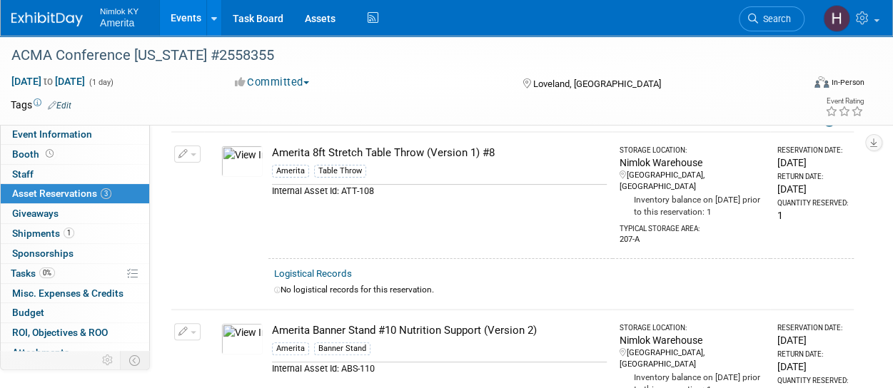
scroll to position [32, 0]
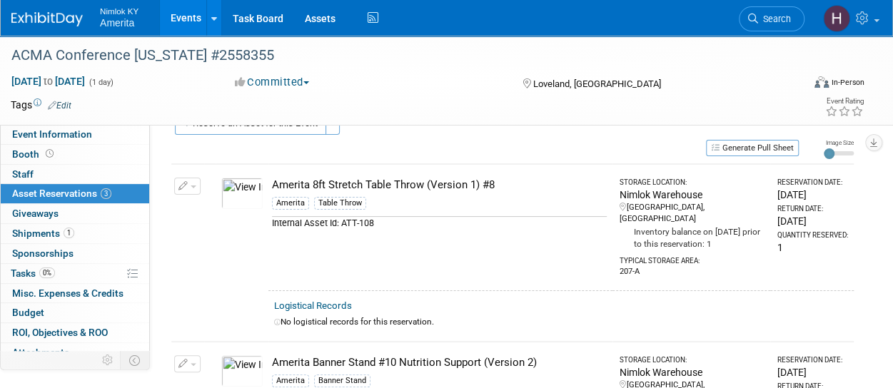
click at [192, 182] on button "button" at bounding box center [187, 186] width 26 height 17
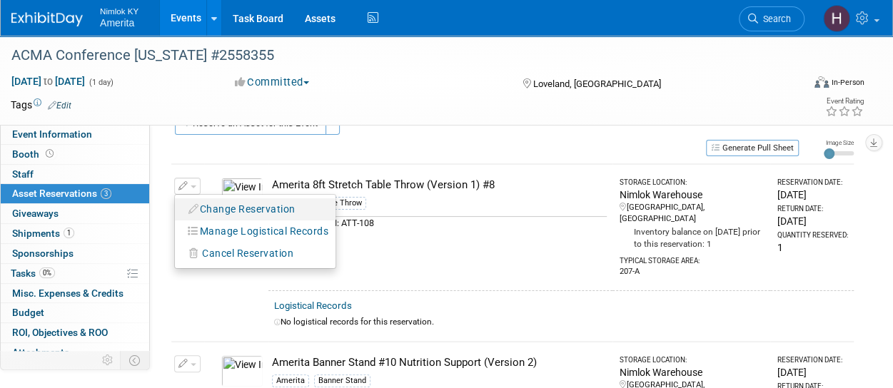
click at [197, 211] on icon "button" at bounding box center [194, 209] width 11 height 10
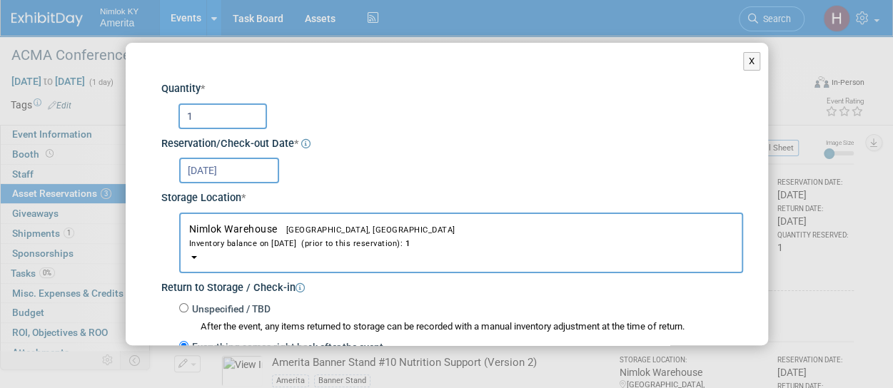
click at [221, 189] on div "Storage Location *" at bounding box center [452, 196] width 582 height 19
click at [226, 181] on body "Nimlok KY Amerita Events Add Event Bulk Upload Events Shareable Event Boards Re…" at bounding box center [446, 162] width 893 height 388
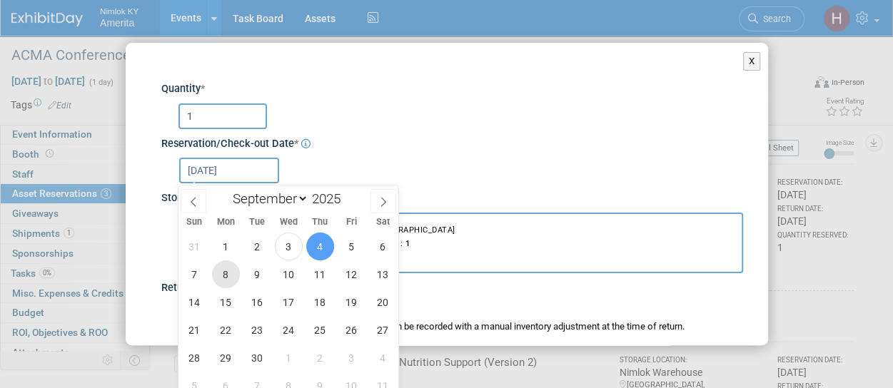
click at [234, 268] on span "8" at bounding box center [226, 275] width 28 height 28
type input "[DATE]"
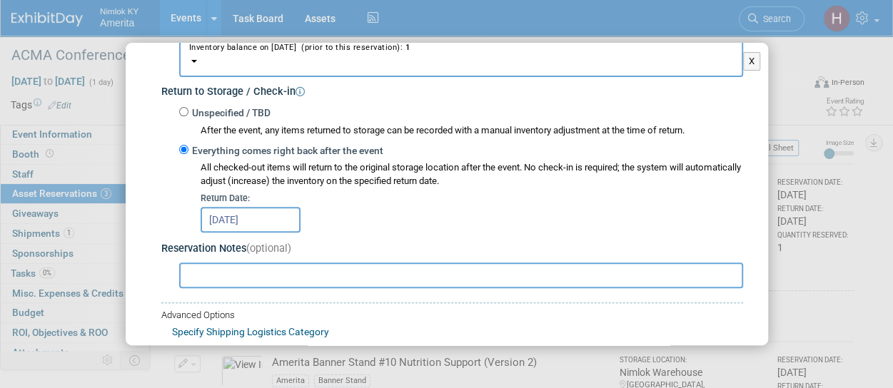
scroll to position [291, 0]
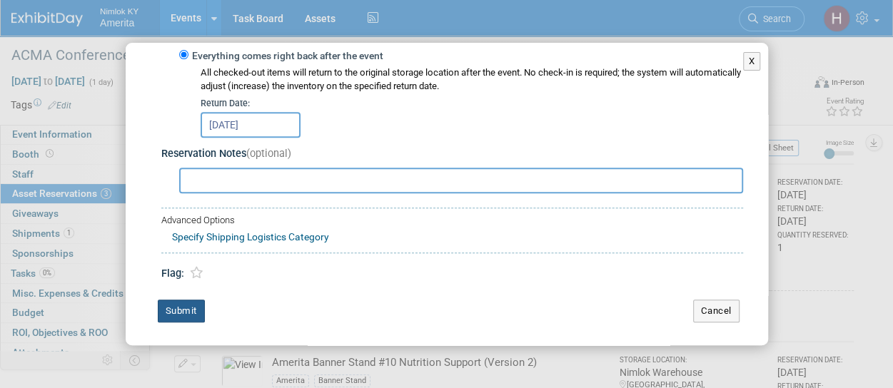
click at [195, 317] on button "Submit" at bounding box center [181, 311] width 47 height 23
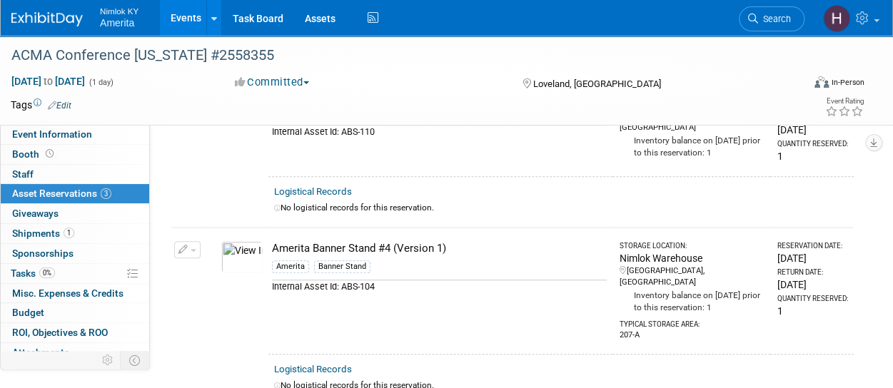
scroll to position [302, 0]
click at [193, 241] on button "button" at bounding box center [187, 249] width 26 height 17
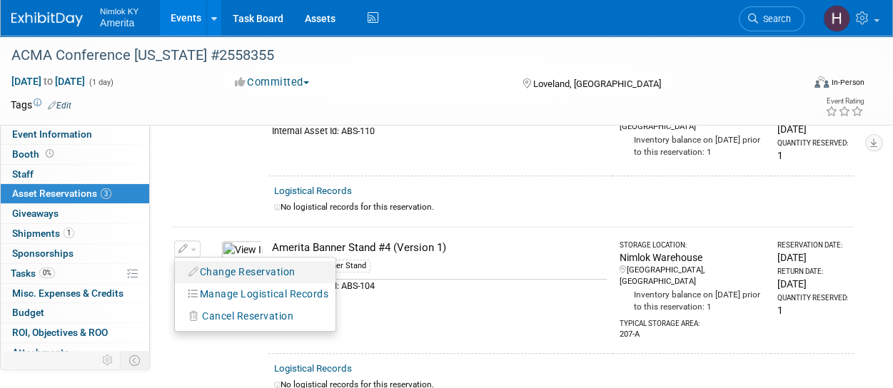
click at [236, 263] on button "Change Reservation" at bounding box center [242, 272] width 121 height 19
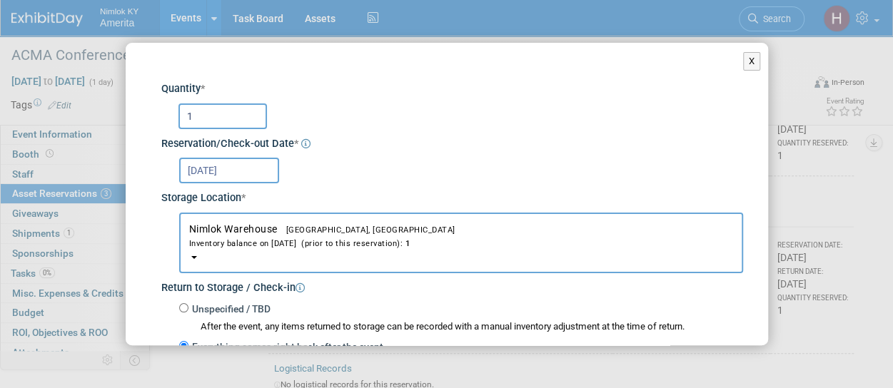
click at [234, 164] on input "[DATE]" at bounding box center [229, 171] width 100 height 26
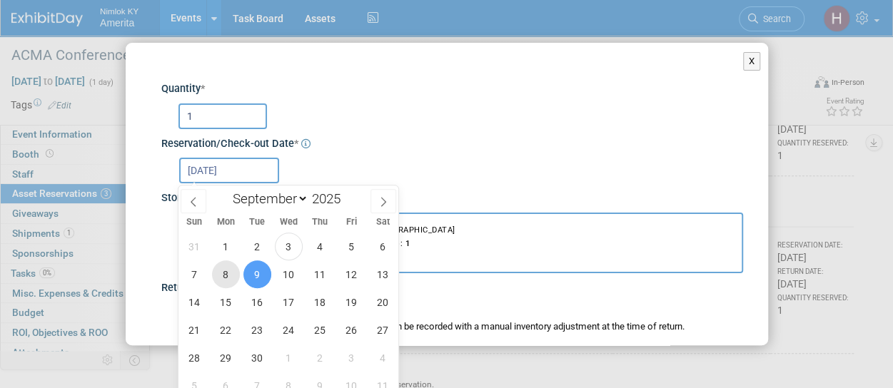
click at [228, 284] on span "8" at bounding box center [226, 275] width 28 height 28
type input "[DATE]"
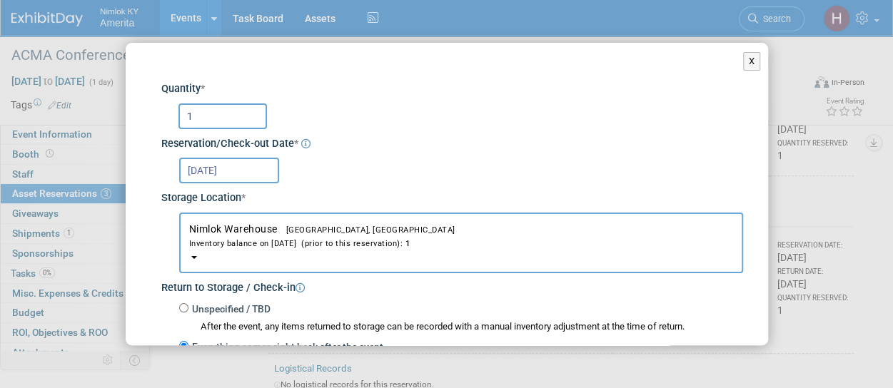
scroll to position [291, 0]
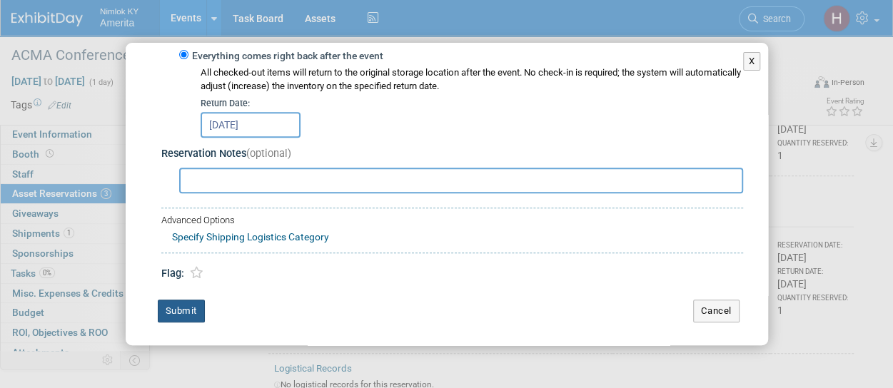
click at [181, 313] on button "Submit" at bounding box center [181, 311] width 47 height 23
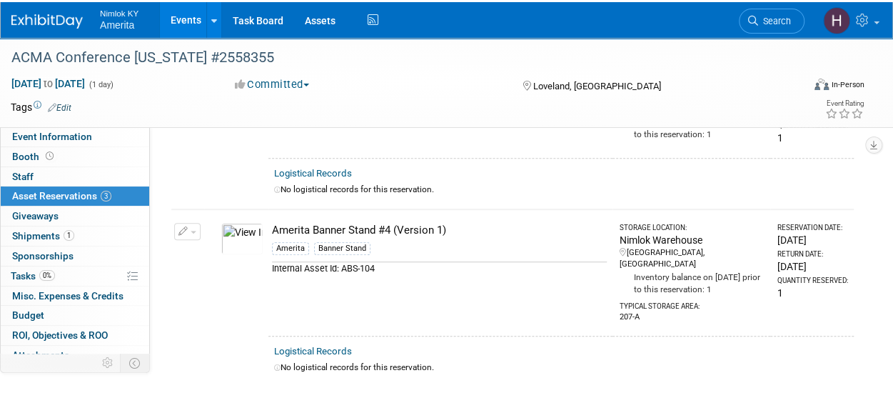
scroll to position [323, 0]
